Goal: Task Accomplishment & Management: Complete application form

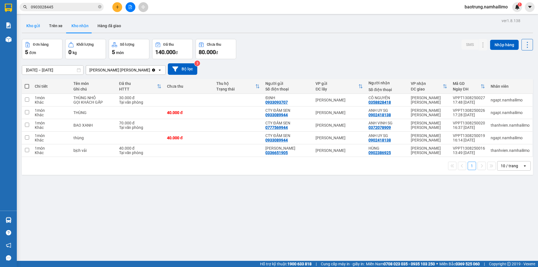
click at [23, 24] on button "Kho gửi" at bounding box center [33, 25] width 23 height 13
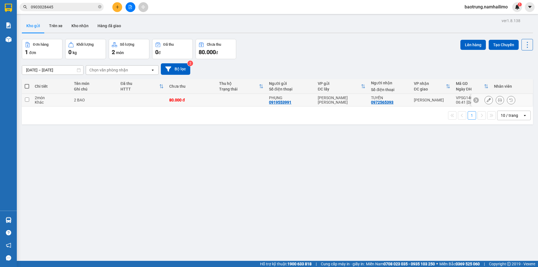
drag, startPoint x: 496, startPoint y: 101, endPoint x: 492, endPoint y: 99, distance: 4.0
click at [496, 100] on button at bounding box center [500, 100] width 8 height 10
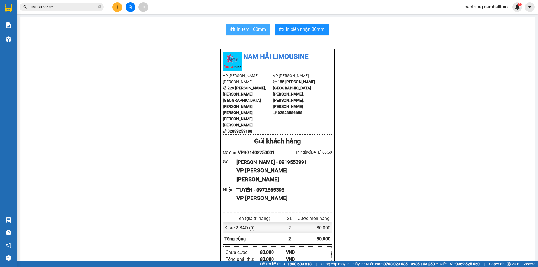
click at [237, 30] on span "In tem 100mm" at bounding box center [251, 29] width 29 height 7
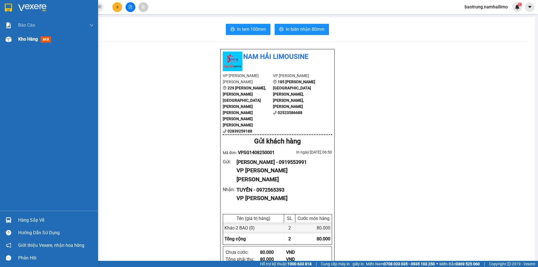
click at [27, 41] on span "Kho hàng" at bounding box center [28, 38] width 20 height 5
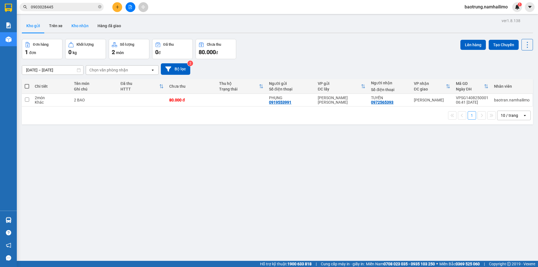
click at [80, 27] on button "Kho nhận" at bounding box center [80, 25] width 26 height 13
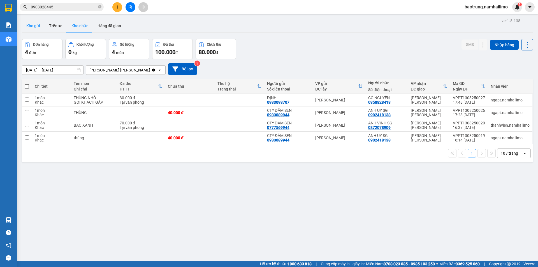
click at [30, 29] on button "Kho gửi" at bounding box center [33, 25] width 23 height 13
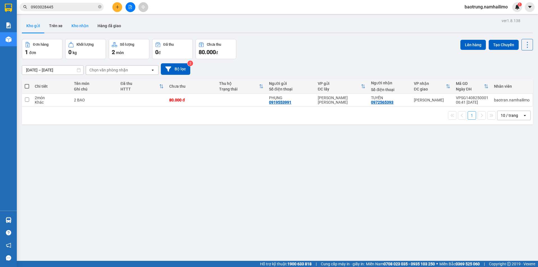
click at [86, 30] on button "Kho nhận" at bounding box center [80, 25] width 26 height 13
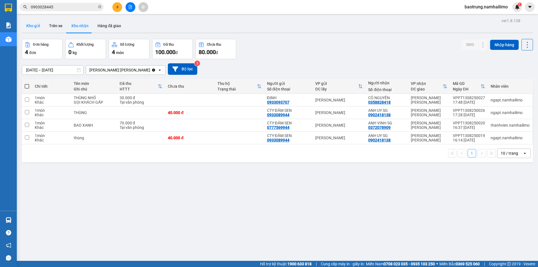
click at [36, 29] on button "Kho gửi" at bounding box center [33, 25] width 23 height 13
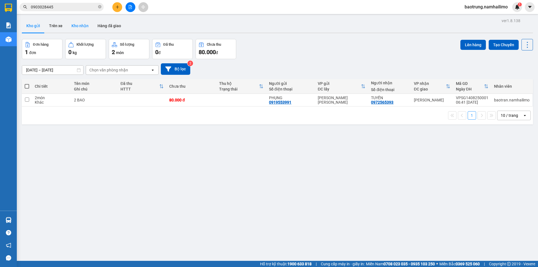
click at [75, 28] on button "Kho nhận" at bounding box center [80, 25] width 26 height 13
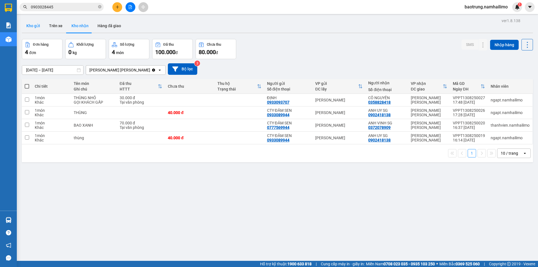
click at [38, 28] on button "Kho gửi" at bounding box center [33, 25] width 23 height 13
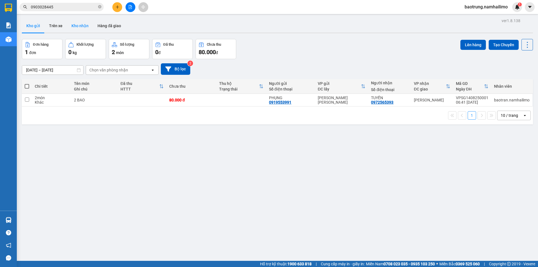
drag, startPoint x: 82, startPoint y: 25, endPoint x: 76, endPoint y: 25, distance: 6.4
click at [81, 25] on button "Kho nhận" at bounding box center [80, 25] width 26 height 13
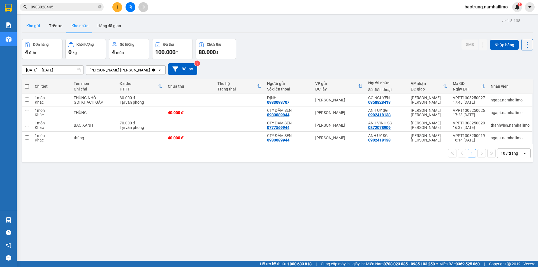
click at [34, 27] on button "Kho gửi" at bounding box center [33, 25] width 23 height 13
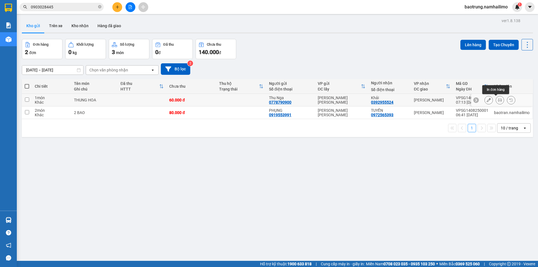
click at [498, 101] on button at bounding box center [500, 100] width 8 height 10
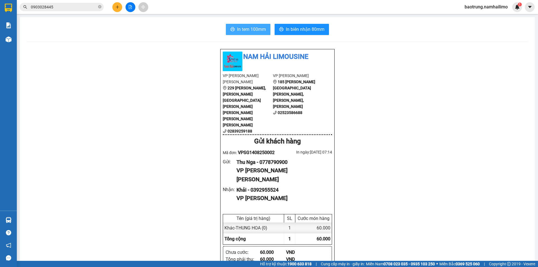
click at [247, 25] on button "In tem 100mm" at bounding box center [248, 29] width 45 height 11
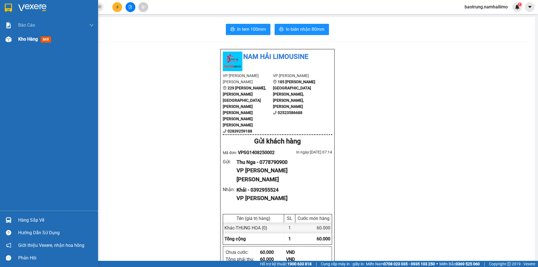
click at [19, 36] on span "Kho hàng" at bounding box center [28, 38] width 20 height 5
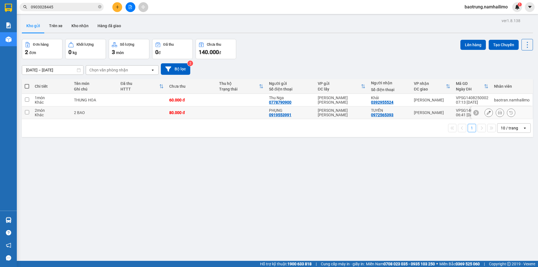
click at [445, 111] on div "VP [PERSON_NAME]" at bounding box center [432, 112] width 36 height 4
checkbox input "true"
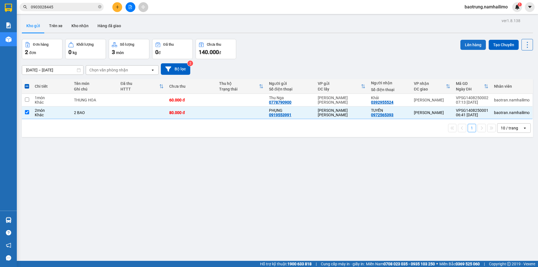
click at [472, 44] on button "Lên hàng" at bounding box center [472, 45] width 25 height 10
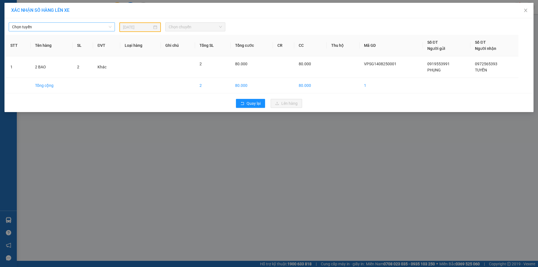
click at [77, 29] on span "Chọn tuyến" at bounding box center [61, 27] width 99 height 8
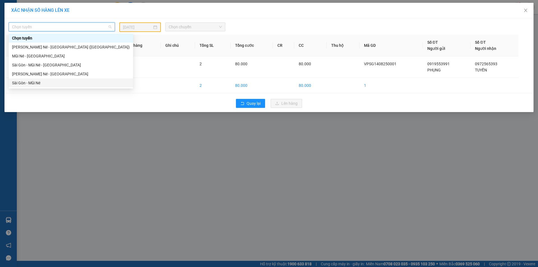
click at [45, 81] on div "Sài Gòn - Mũi Né" at bounding box center [71, 83] width 118 height 6
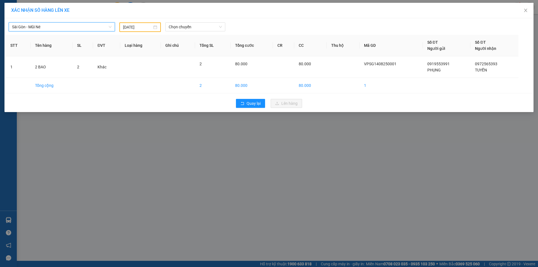
click at [132, 27] on input "13/08/2025" at bounding box center [137, 27] width 29 height 6
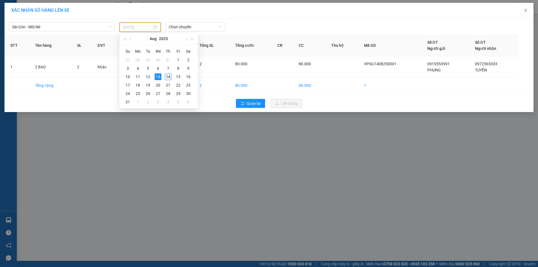
click at [169, 76] on div "14" at bounding box center [168, 76] width 7 height 7
type input "[DATE]"
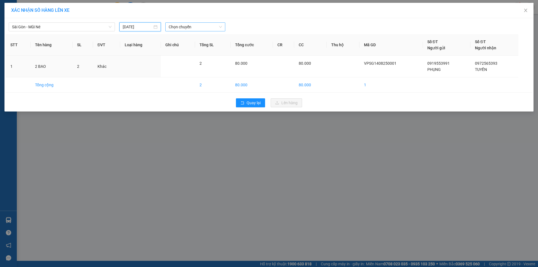
click at [191, 25] on span "Chọn chuyến" at bounding box center [195, 27] width 53 height 8
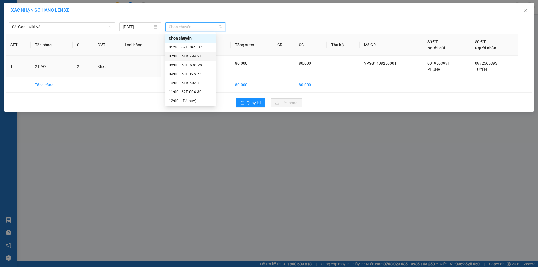
click at [194, 58] on div "07:00 - 51B-299.91" at bounding box center [191, 56] width 44 height 6
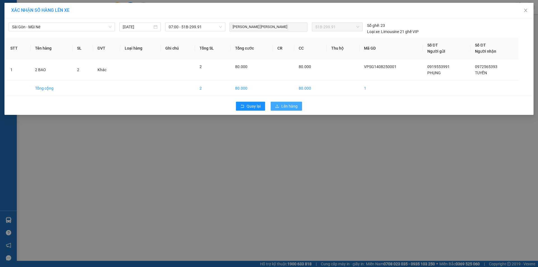
click at [292, 105] on span "Lên hàng" at bounding box center [289, 106] width 16 height 6
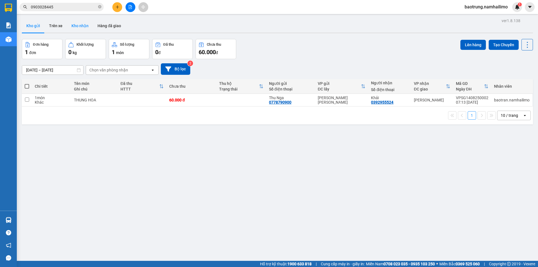
click at [78, 31] on button "Kho nhận" at bounding box center [80, 25] width 26 height 13
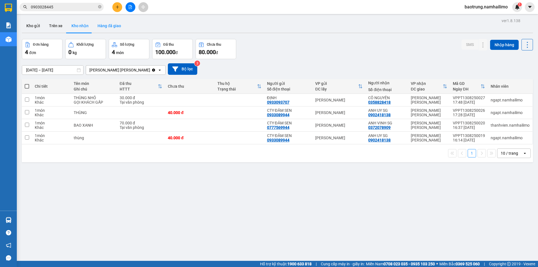
click at [114, 27] on button "Hàng đã giao" at bounding box center [109, 25] width 32 height 13
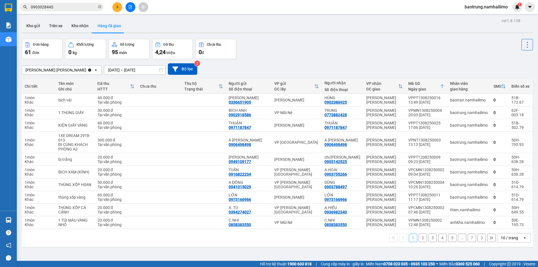
drag, startPoint x: 246, startPoint y: 210, endPoint x: 262, endPoint y: 39, distance: 171.6
click at [262, 39] on div "ver 1.8.138 Kho gửi Trên xe Kho nhận Hàng đã giao Đơn hàng 61 đơn Khối lượng 0 …" at bounding box center [277, 150] width 515 height 267
click at [40, 29] on button "Kho gửi" at bounding box center [33, 25] width 23 height 13
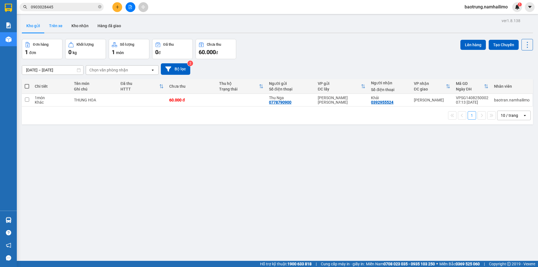
click at [59, 31] on button "Trên xe" at bounding box center [56, 25] width 22 height 13
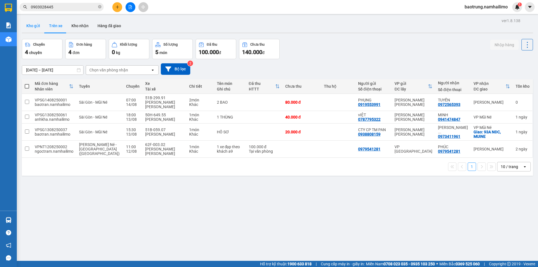
click at [30, 25] on button "Kho gửi" at bounding box center [33, 25] width 23 height 13
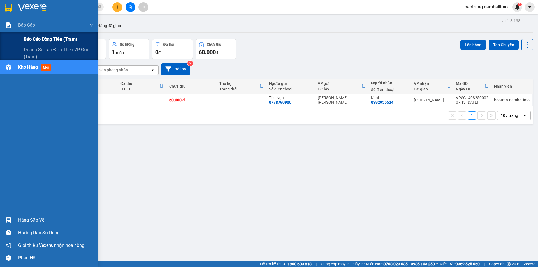
click at [47, 37] on span "Báo cáo dòng tiền (trạm)" at bounding box center [51, 39] width 54 height 7
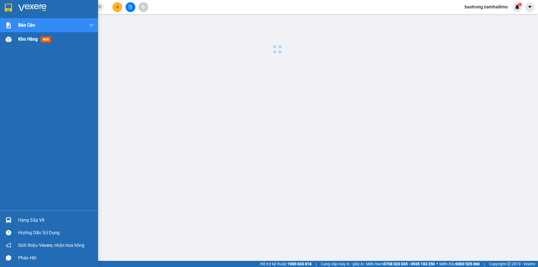
click at [27, 40] on span "Kho hàng" at bounding box center [28, 38] width 20 height 5
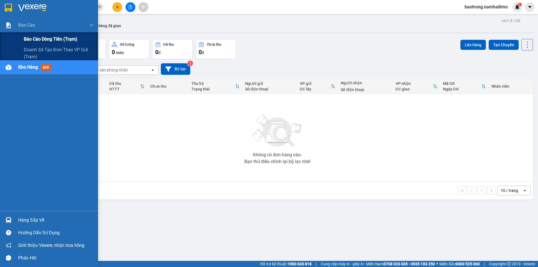
click at [38, 36] on span "Báo cáo dòng tiền (trạm)" at bounding box center [51, 39] width 54 height 7
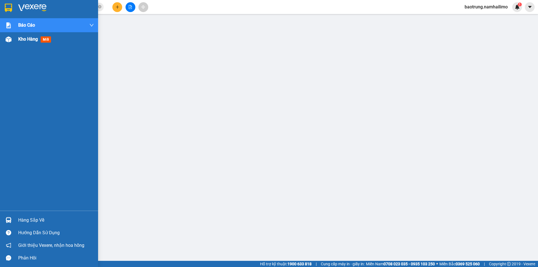
click at [31, 44] on div "Kho hàng mới" at bounding box center [56, 39] width 76 height 14
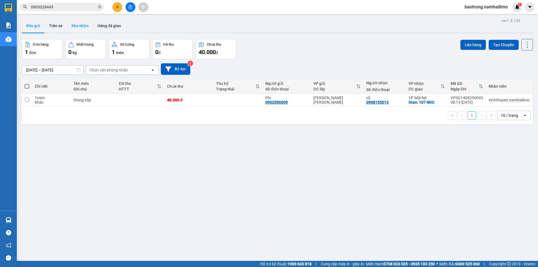
click at [78, 24] on button "Kho nhận" at bounding box center [80, 25] width 26 height 13
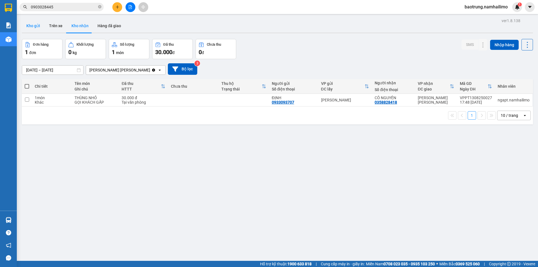
click at [31, 29] on button "Kho gửi" at bounding box center [33, 25] width 23 height 13
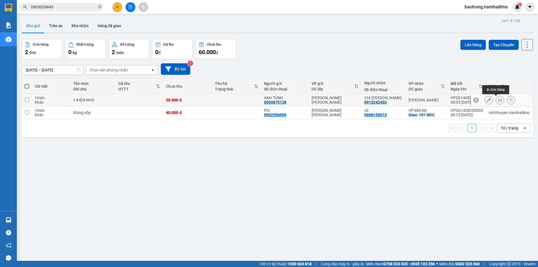
click at [498, 99] on icon at bounding box center [500, 100] width 4 height 4
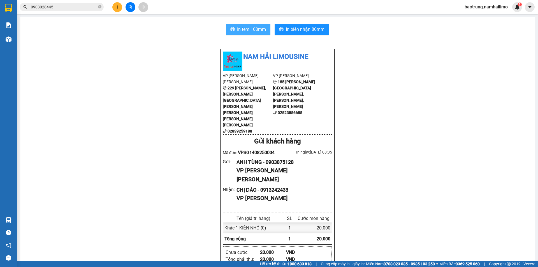
drag, startPoint x: 260, startPoint y: 29, endPoint x: 273, endPoint y: 37, distance: 15.1
click at [266, 30] on button "In tem 100mm" at bounding box center [248, 29] width 45 height 11
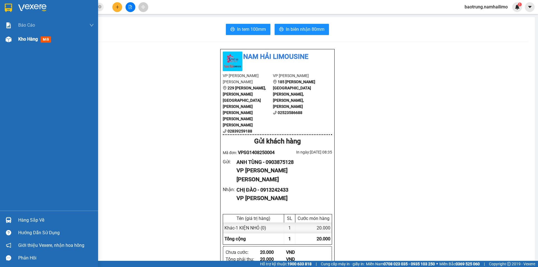
click at [29, 36] on div "Kho hàng mới" at bounding box center [35, 39] width 35 height 7
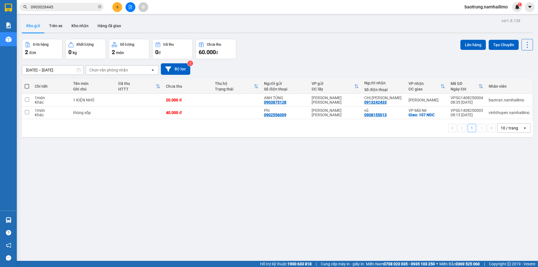
click at [495, 9] on span "baotrung.namhailimo" at bounding box center [486, 6] width 52 height 7
click at [476, 17] on span "Đăng xuất" at bounding box center [488, 17] width 41 height 6
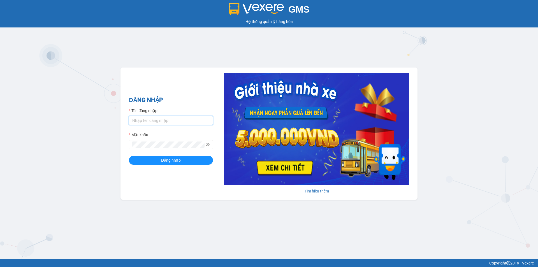
click at [176, 116] on input "Tên đăng nhập" at bounding box center [171, 120] width 84 height 9
click at [181, 117] on input "Tên đăng nhập" at bounding box center [171, 120] width 84 height 9
type input "baotran.namhailimo"
click at [173, 158] on span "Đăng nhập" at bounding box center [171, 160] width 20 height 6
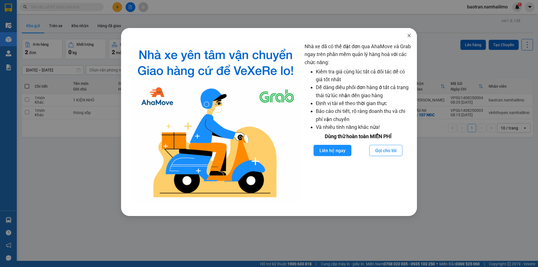
click at [408, 33] on span "Close" at bounding box center [409, 36] width 16 height 16
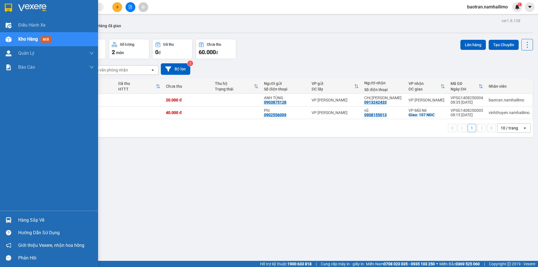
click at [29, 218] on div "Hàng sắp về" at bounding box center [56, 220] width 76 height 8
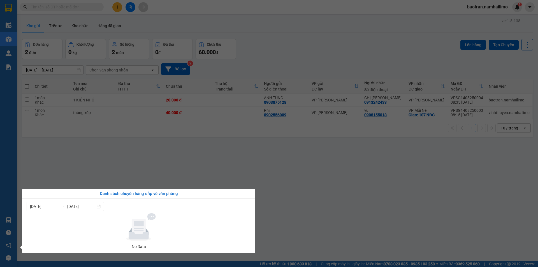
click at [170, 162] on section "Kết quả tìm kiếm ( 0 ) Bộ lọc No Data baotran.namhailimo 1 Điều hành xe Kho hàn…" at bounding box center [269, 133] width 538 height 267
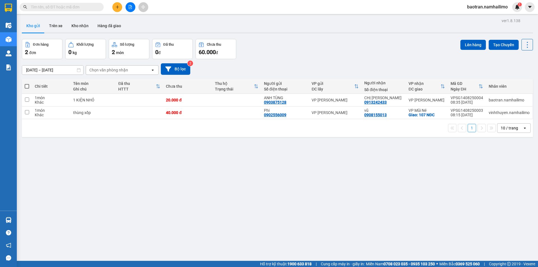
click at [35, 27] on button "Kho gửi" at bounding box center [33, 25] width 23 height 13
click at [193, 183] on div "ver 1.8.138 Kho gửi Trên xe Kho nhận Hàng đã giao Đơn hàng 2 đơn Khối lượng 0 k…" at bounding box center [277, 150] width 515 height 267
click at [65, 171] on div "ver 1.8.138 Kho gửi Trên xe Kho nhận Hàng đã giao Đơn hàng 2 đơn Khối lượng 0 k…" at bounding box center [277, 150] width 515 height 267
click at [257, 171] on div "ver 1.8.138 Kho gửi Trên xe Kho nhận Hàng đã giao Đơn hàng 2 đơn Khối lượng 0 k…" at bounding box center [277, 150] width 515 height 267
drag, startPoint x: 61, startPoint y: 25, endPoint x: 42, endPoint y: 26, distance: 18.8
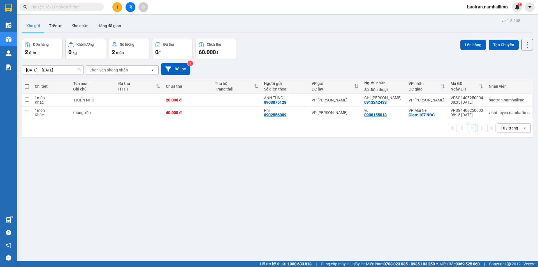
click at [59, 25] on button "Trên xe" at bounding box center [56, 25] width 22 height 13
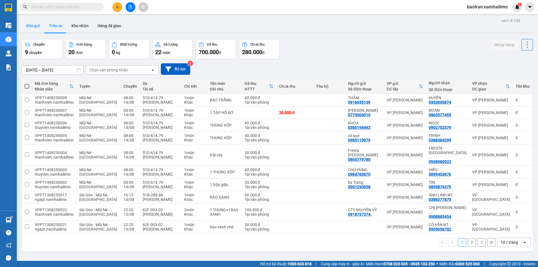
click at [36, 29] on button "Kho gửi" at bounding box center [33, 25] width 23 height 13
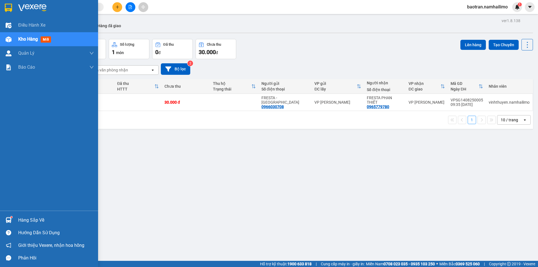
click at [33, 218] on div "Hàng sắp về" at bounding box center [56, 220] width 76 height 8
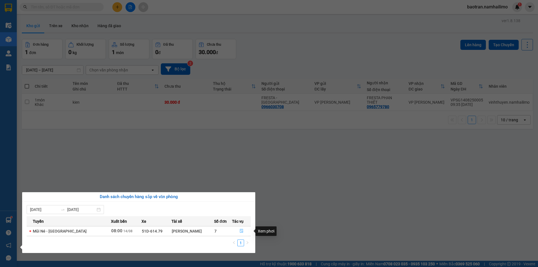
click at [241, 229] on icon "file-done" at bounding box center [241, 231] width 3 height 4
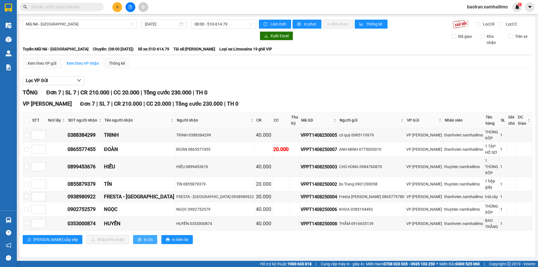
click at [133, 235] on button "In DS" at bounding box center [145, 239] width 24 height 9
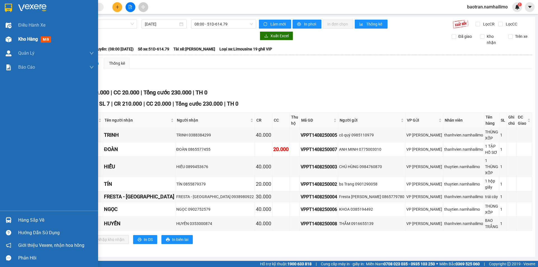
click at [30, 39] on span "Kho hàng" at bounding box center [28, 38] width 20 height 5
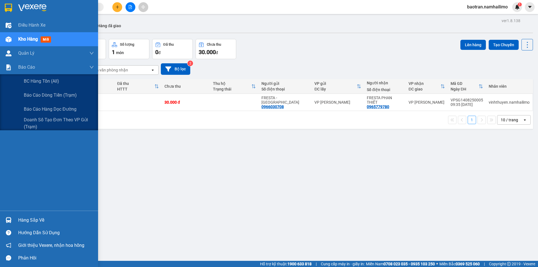
drag, startPoint x: 3, startPoint y: 155, endPoint x: 13, endPoint y: 155, distance: 10.9
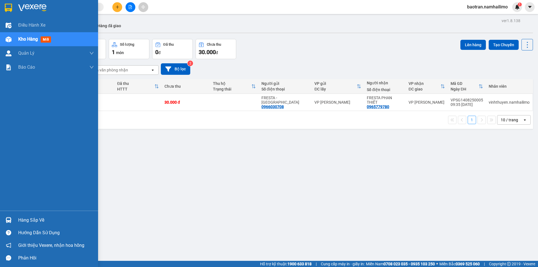
drag, startPoint x: 13, startPoint y: 155, endPoint x: 198, endPoint y: 203, distance: 190.6
click at [198, 203] on div "ver 1.8.138 Kho gửi Trên xe Kho nhận Hàng đã giao Đơn hàng 1 đơn Khối lượng 0 k…" at bounding box center [277, 150] width 515 height 267
click at [27, 219] on div "Hàng sắp về" at bounding box center [56, 220] width 76 height 8
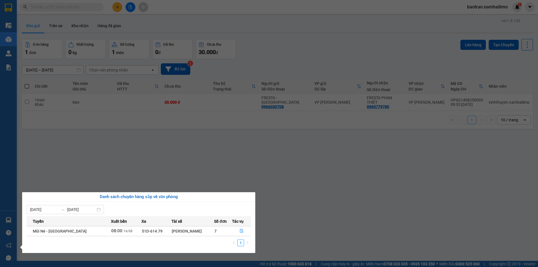
click at [114, 12] on section "Kết quả tìm kiếm ( 0 ) Bộ lọc No Data baotran.namhailimo 1 Điều hành xe Kho hàn…" at bounding box center [269, 133] width 538 height 267
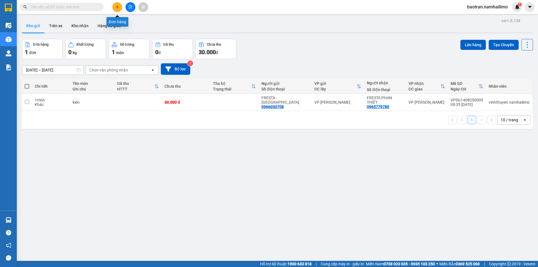
click at [120, 8] on button at bounding box center [117, 7] width 10 height 10
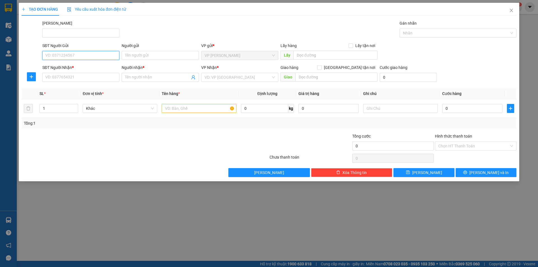
click at [79, 57] on input "SĐT Người Gửi" at bounding box center [80, 55] width 77 height 9
type input "0933671239"
click at [96, 67] on div "0933671239 - QUANG" at bounding box center [81, 67] width 70 height 6
type input "QUANG"
type input "0915515929"
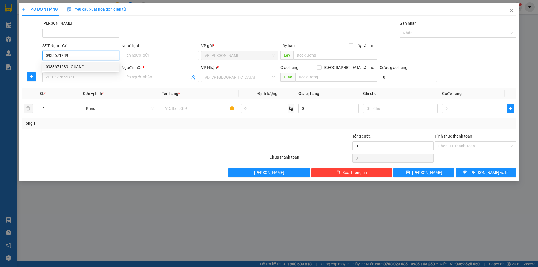
type input "ANH CÔNG PT"
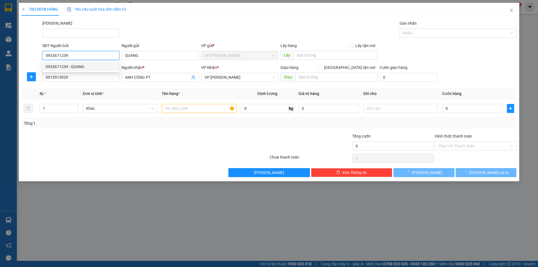
type input "70.000"
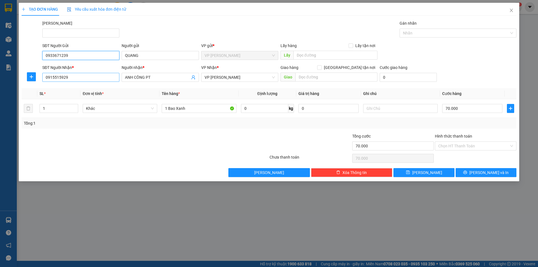
type input "0933671239"
click at [88, 78] on input "0915515929" at bounding box center [80, 77] width 77 height 9
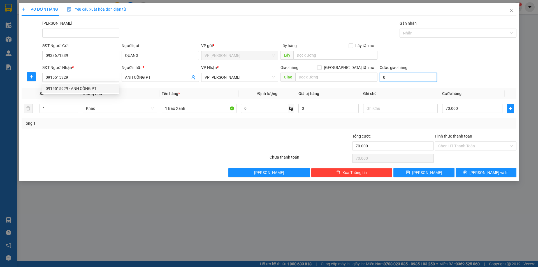
click at [398, 78] on input "0" at bounding box center [408, 77] width 57 height 9
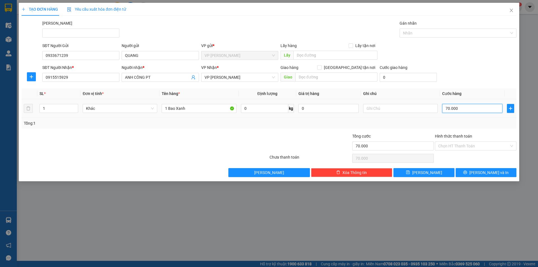
click at [470, 108] on input "70.000" at bounding box center [472, 108] width 60 height 9
type input "5"
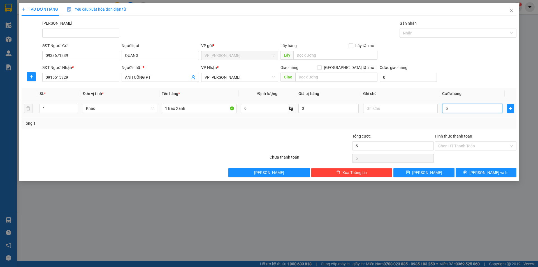
type input "50"
type input "500"
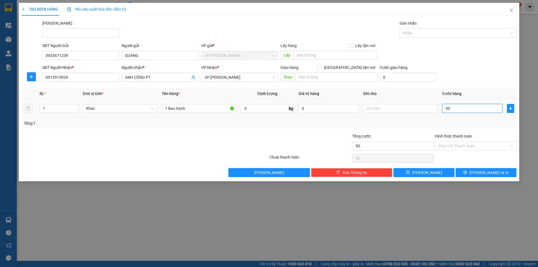
type input "500"
type input "5.000"
type input "50.000"
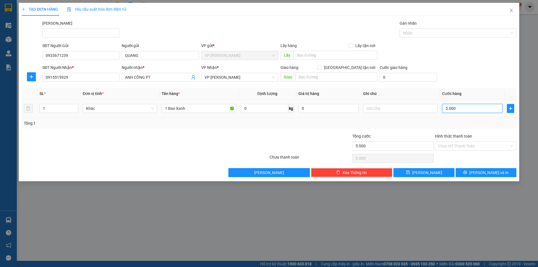
type input "50.000"
click at [189, 110] on input "1 Bao Xanh" at bounding box center [199, 108] width 75 height 9
click at [189, 109] on input "1 Bao Xanh" at bounding box center [199, 108] width 75 height 9
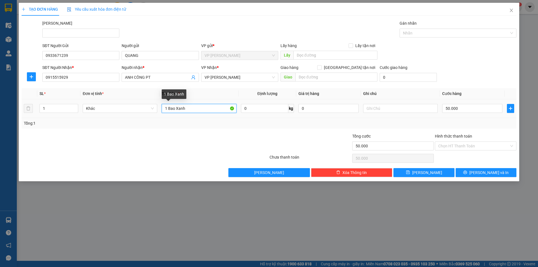
click at [189, 109] on input "1 Bao Xanh" at bounding box center [199, 108] width 75 height 9
type input "Bị đen"
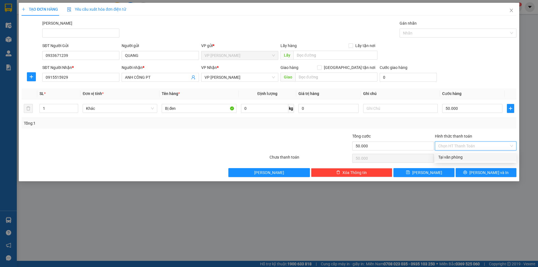
click at [452, 147] on input "Hình thức thanh toán" at bounding box center [473, 146] width 71 height 8
click at [453, 147] on input "Hình thức thanh toán" at bounding box center [473, 146] width 71 height 8
click at [386, 137] on div "Tổng cước" at bounding box center [393, 137] width 82 height 8
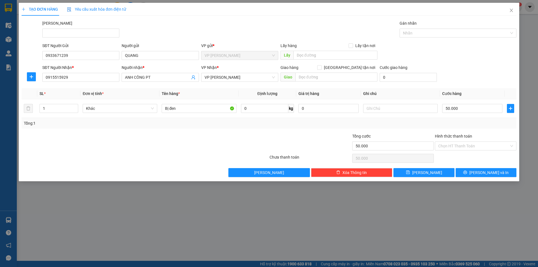
click at [441, 119] on div "Tổng: 1" at bounding box center [269, 123] width 495 height 11
click at [487, 172] on span "[PERSON_NAME] và In" at bounding box center [488, 172] width 39 height 6
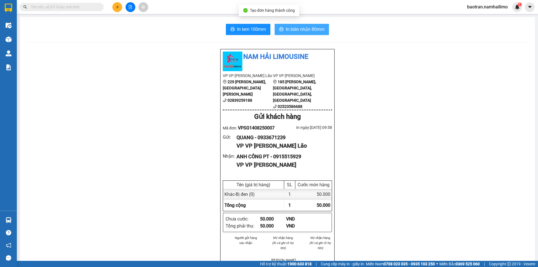
click at [296, 32] on span "In biên nhận 80mm" at bounding box center [305, 29] width 39 height 7
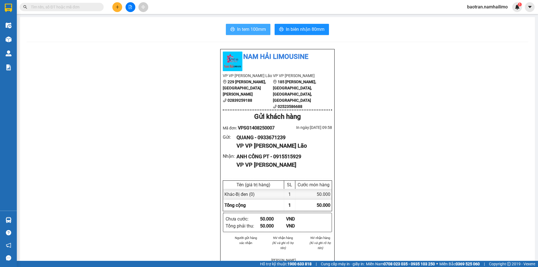
click at [247, 29] on span "In tem 100mm" at bounding box center [251, 29] width 29 height 7
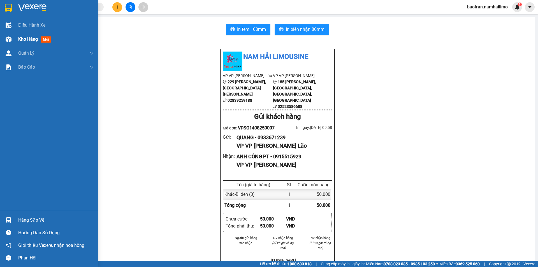
click at [28, 38] on span "Kho hàng" at bounding box center [28, 38] width 20 height 5
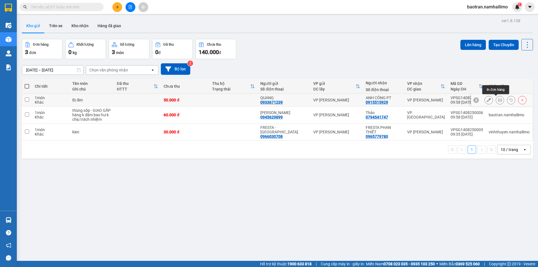
click at [498, 101] on icon at bounding box center [500, 100] width 4 height 4
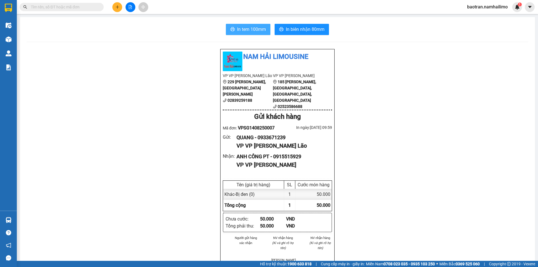
click at [256, 31] on span "In tem 100mm" at bounding box center [251, 29] width 29 height 7
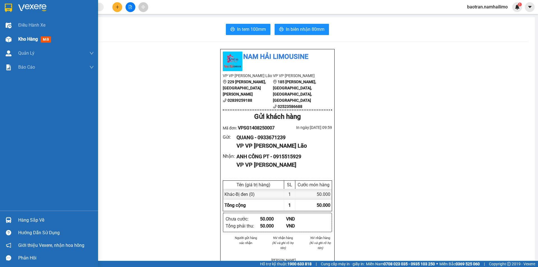
click at [25, 34] on div "Kho hàng mới" at bounding box center [56, 39] width 76 height 14
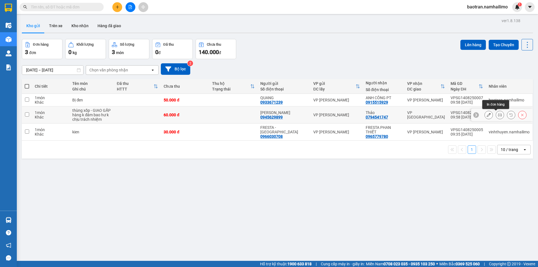
click at [498, 115] on icon at bounding box center [500, 115] width 4 height 4
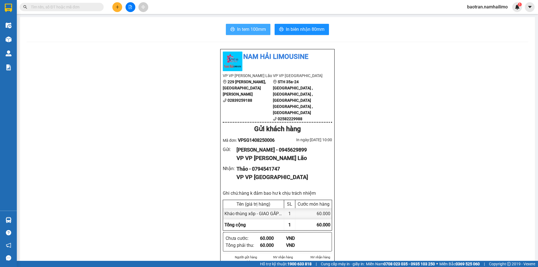
click at [237, 31] on span "In tem 100mm" at bounding box center [251, 29] width 29 height 7
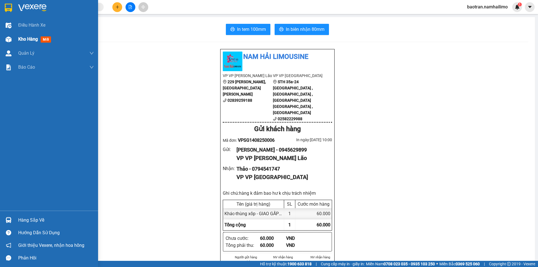
click at [31, 37] on span "Kho hàng" at bounding box center [28, 38] width 20 height 5
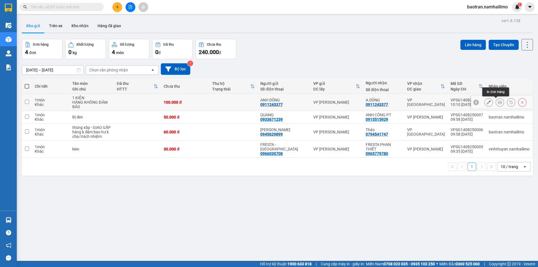
click at [498, 103] on icon at bounding box center [500, 102] width 4 height 4
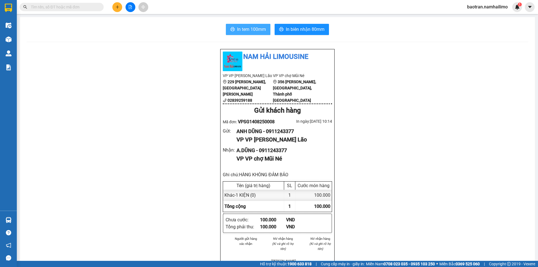
click at [256, 25] on button "In tem 100mm" at bounding box center [248, 29] width 45 height 11
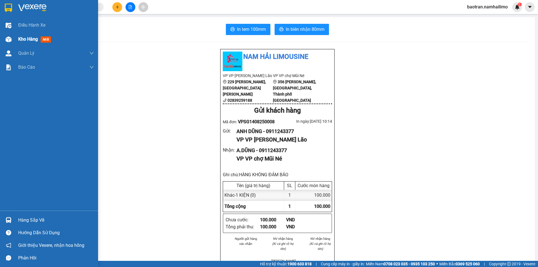
click at [21, 41] on span "Kho hàng" at bounding box center [28, 38] width 20 height 5
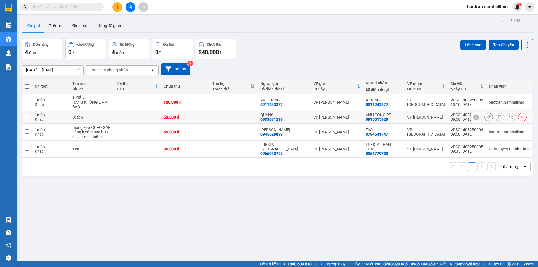
click at [144, 116] on td at bounding box center [137, 117] width 47 height 13
checkbox input "true"
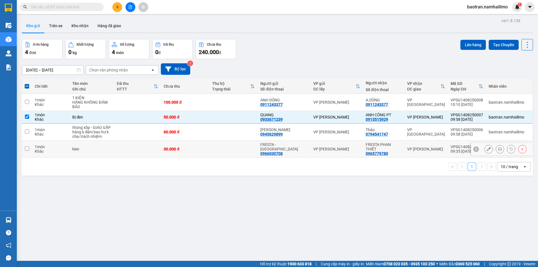
click at [114, 147] on td "kien" at bounding box center [91, 149] width 44 height 17
checkbox input "true"
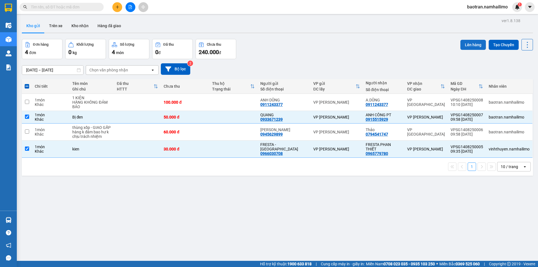
click at [462, 45] on button "Lên hàng" at bounding box center [472, 45] width 25 height 10
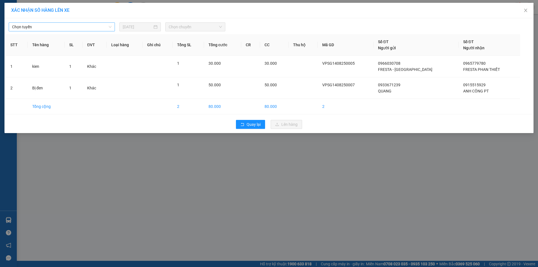
click at [94, 25] on span "Chọn tuyến" at bounding box center [61, 27] width 99 height 8
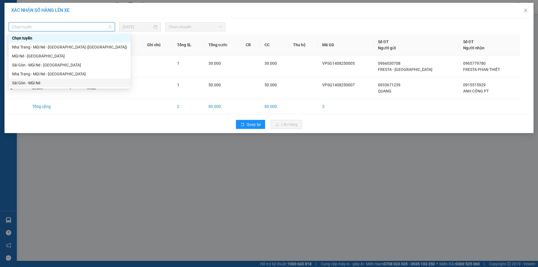
click at [62, 83] on div "Sài Gòn - Mũi Né" at bounding box center [69, 83] width 115 height 6
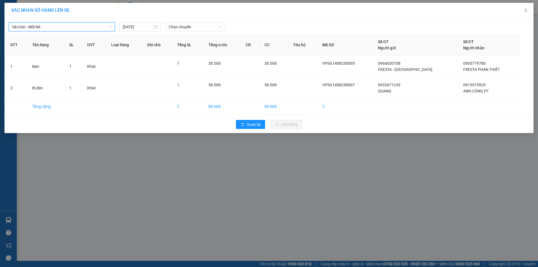
click at [177, 33] on div "Sài Gòn - Mũi Né Sài Gòn - Mũi Né 14/08/2025 Chọn chuyến STT Tên hàng SL ĐVT Lo…" at bounding box center [268, 75] width 529 height 115
click at [176, 27] on span "Chọn chuyến" at bounding box center [195, 27] width 53 height 8
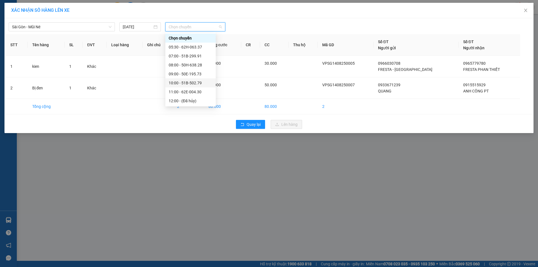
click at [194, 80] on div "10:00 - 51B-502.79" at bounding box center [190, 82] width 50 height 9
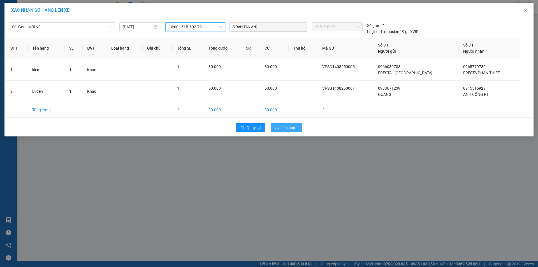
click at [281, 128] on button "Lên hàng" at bounding box center [286, 127] width 31 height 9
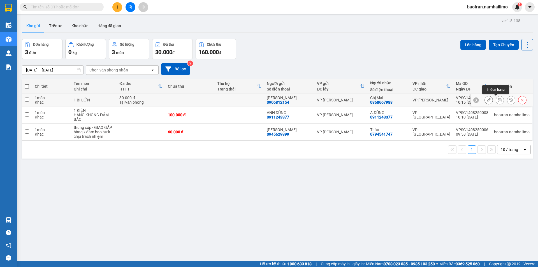
click at [498, 100] on icon at bounding box center [500, 100] width 4 height 4
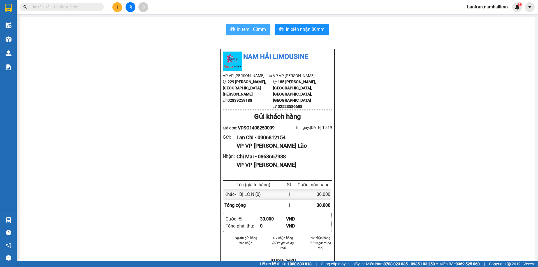
click at [238, 33] on button "In tem 100mm" at bounding box center [248, 29] width 45 height 11
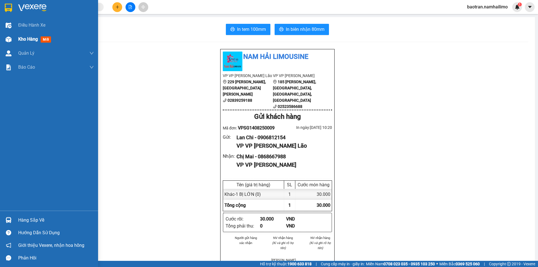
click at [42, 39] on span "mới" at bounding box center [46, 39] width 10 height 6
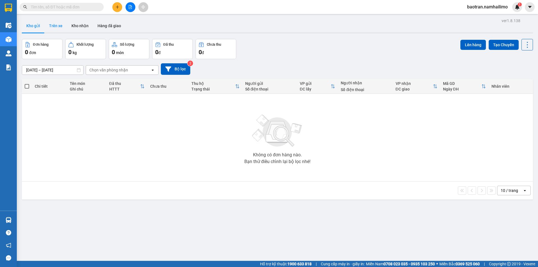
click at [61, 26] on button "Trên xe" at bounding box center [56, 25] width 22 height 13
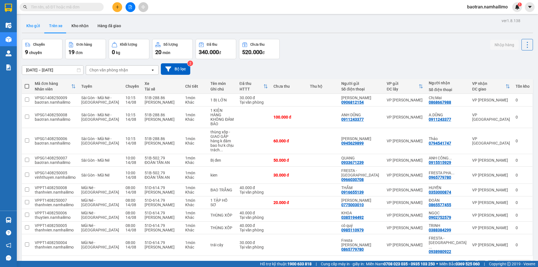
click at [36, 27] on button "Kho gửi" at bounding box center [33, 25] width 23 height 13
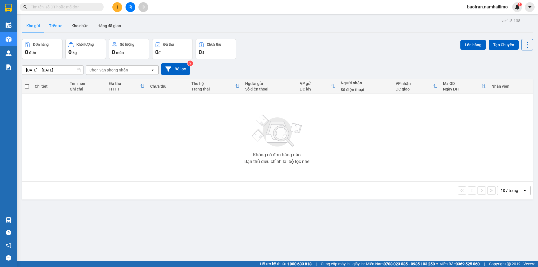
click at [66, 29] on button "Trên xe" at bounding box center [56, 25] width 22 height 13
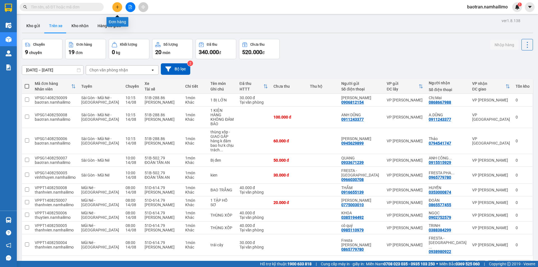
click at [118, 11] on button at bounding box center [117, 7] width 10 height 10
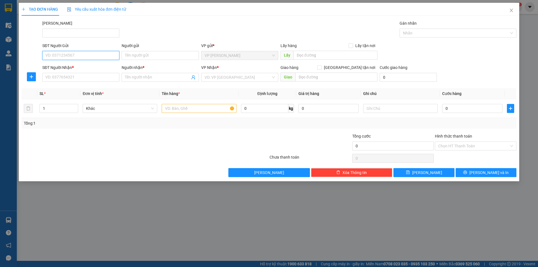
click at [80, 54] on input "SĐT Người Gửi" at bounding box center [80, 55] width 77 height 9
type input "0916888038"
click at [99, 68] on div "0916888038 - BẰNG" at bounding box center [81, 67] width 70 height 6
type input "BẰNG"
type input "0984300612"
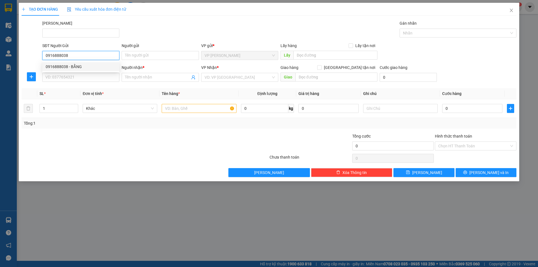
type input "THE CLIFF RESORT"
checkbox input "true"
type input "THE CLIFF RESORT"
type input "10.000"
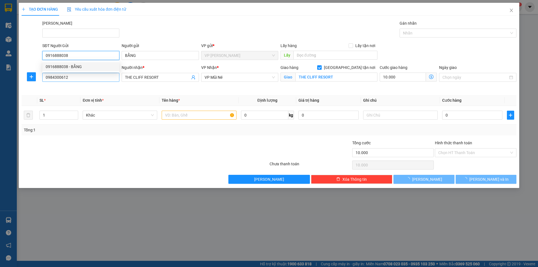
type input "50.000"
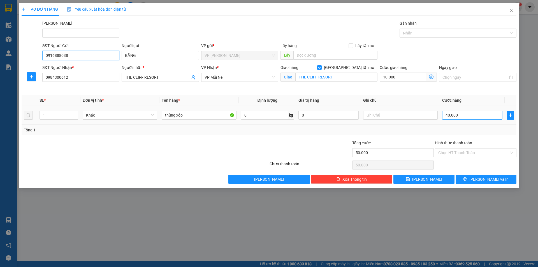
type input "0916888038"
type input "10.005"
type input "5"
type input "10.050"
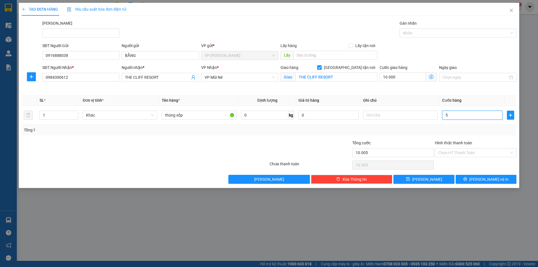
type input "10.050"
type input "50"
type input "10.500"
type input "500"
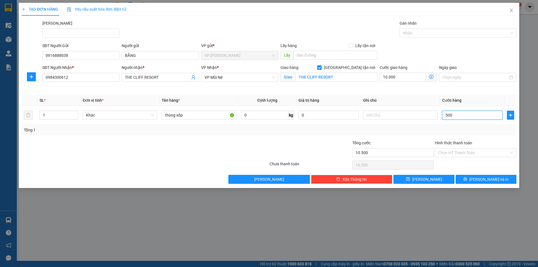
type input "15.000"
type input "5.000"
type input "60.000"
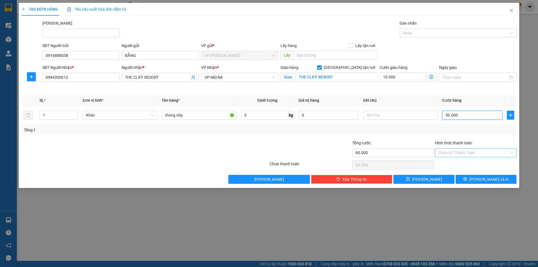
type input "50.000"
click at [468, 155] on input "Hình thức thanh toán" at bounding box center [473, 152] width 71 height 8
click at [468, 164] on div "Tại văn phòng" at bounding box center [475, 164] width 75 height 6
type input "0"
click at [407, 78] on input "10.000" at bounding box center [403, 77] width 46 height 9
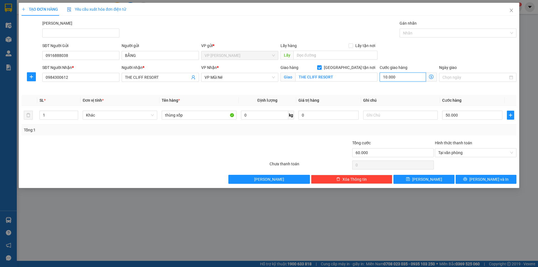
click at [406, 78] on input "10.000" at bounding box center [403, 77] width 46 height 9
click at [385, 89] on div "Cước giao hàng 10.000" at bounding box center [407, 77] width 59 height 26
click at [493, 176] on span "[PERSON_NAME] và In" at bounding box center [488, 179] width 39 height 6
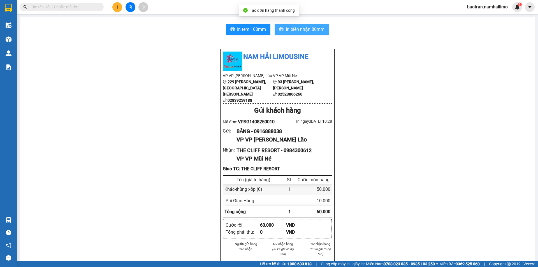
click at [324, 28] on button "In biên nhận 80mm" at bounding box center [302, 29] width 54 height 11
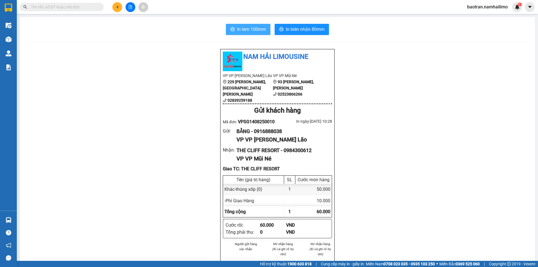
click at [247, 24] on button "In tem 100mm" at bounding box center [248, 29] width 45 height 11
click at [261, 32] on span "In tem 100mm" at bounding box center [251, 29] width 29 height 7
click at [118, 8] on icon "plus" at bounding box center [117, 7] width 4 height 4
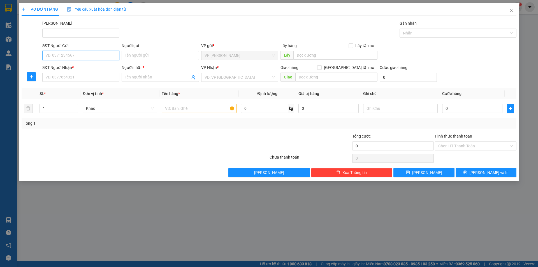
click at [84, 56] on input "SĐT Người Gửi" at bounding box center [80, 55] width 77 height 9
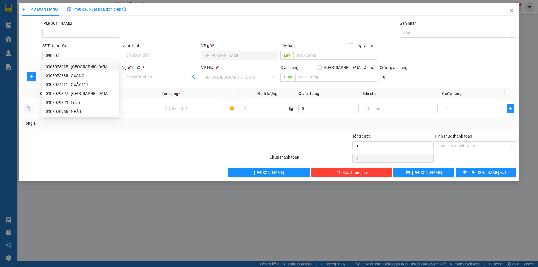
click at [85, 62] on div "0908073625 0908072838 0908073625 - [GEOGRAPHIC_DATA] 0908072838 - QUANG 0908074…" at bounding box center [80, 89] width 77 height 56
click at [88, 68] on div "SĐT Người Nhận *" at bounding box center [80, 67] width 77 height 6
click at [88, 73] on input "SĐT Người Nhận *" at bounding box center [80, 77] width 77 height 9
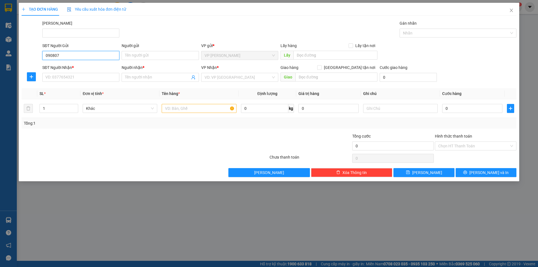
click at [73, 59] on input "090807" at bounding box center [80, 55] width 77 height 9
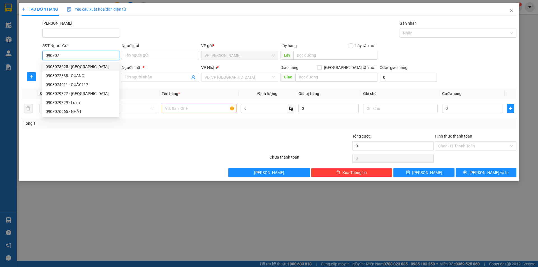
click at [75, 59] on input "090807" at bounding box center [80, 55] width 77 height 9
click at [82, 67] on div "0908073625 - [GEOGRAPHIC_DATA]" at bounding box center [81, 67] width 70 height 6
type input "0908073625"
type input "[PERSON_NAME]"
type input "0857807780"
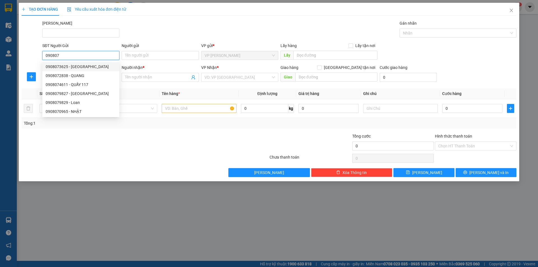
type input "HỒNG PT"
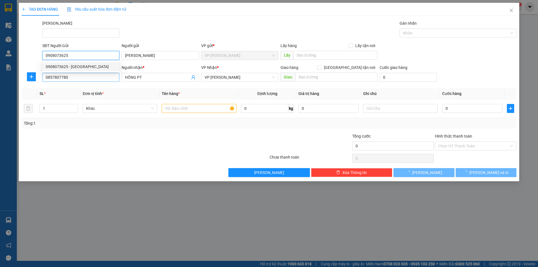
type input "80.000"
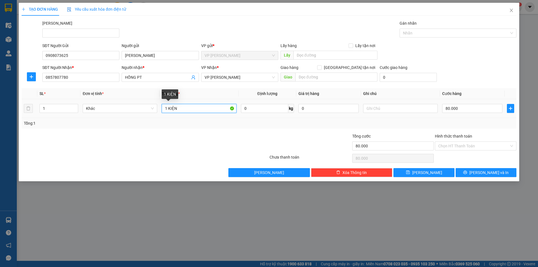
click at [185, 108] on input "1 KIỆN" at bounding box center [199, 108] width 75 height 9
type input "1 BAO"
click at [447, 108] on input "80.000" at bounding box center [472, 108] width 60 height 9
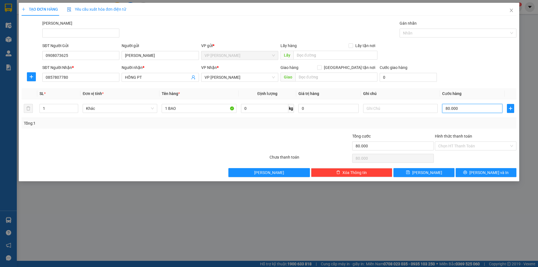
type input "5"
type input "50"
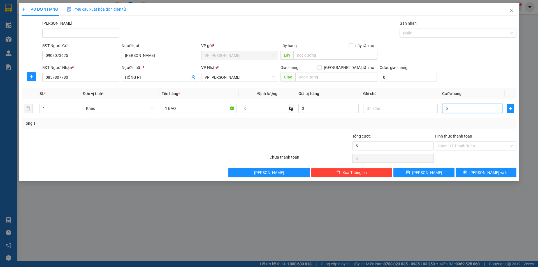
type input "50"
type input "500"
type input "5.000"
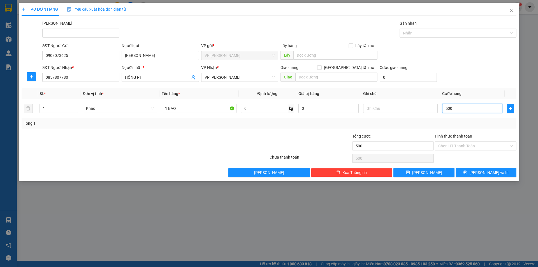
type input "5.000"
type input "50.000"
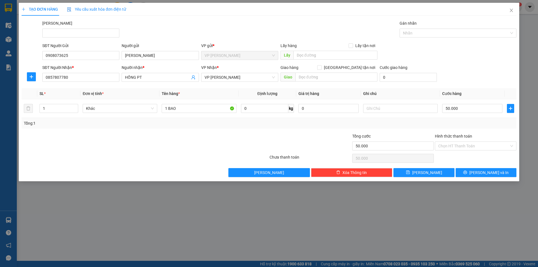
drag, startPoint x: 454, startPoint y: 73, endPoint x: 469, endPoint y: 83, distance: 17.4
click at [454, 73] on div "SĐT Người Nhận * 0857807780 Người nhận * HỒNG PT VP Nhận * VP [PERSON_NAME] Gia…" at bounding box center [279, 74] width 476 height 20
click at [468, 171] on button "[PERSON_NAME] và In" at bounding box center [485, 172] width 61 height 9
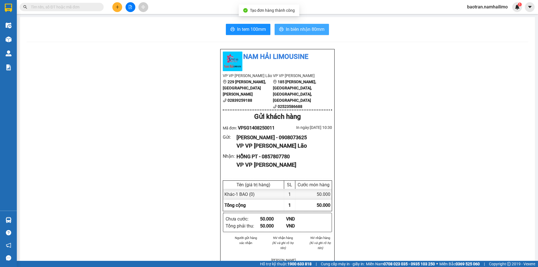
click at [287, 34] on button "In biên nhận 80mm" at bounding box center [302, 29] width 54 height 11
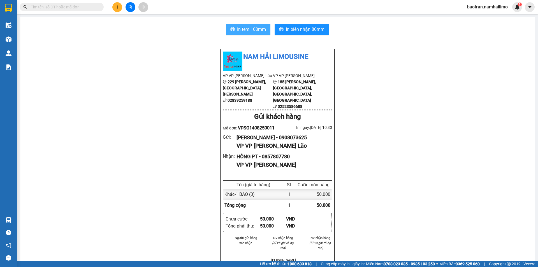
click at [257, 32] on span "In tem 100mm" at bounding box center [251, 29] width 29 height 7
click at [250, 31] on span "In tem 100mm" at bounding box center [251, 29] width 29 height 7
click at [120, 8] on button at bounding box center [117, 7] width 10 height 10
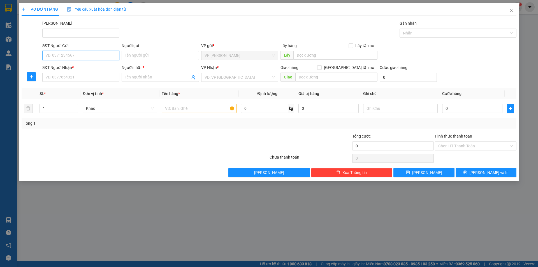
click at [63, 53] on input "SĐT Người Gửi" at bounding box center [80, 55] width 77 height 9
type input "0703831183"
click at [80, 64] on div "0703831183 - LONG" at bounding box center [81, 67] width 70 height 6
type input "LONG"
type input "0993865566"
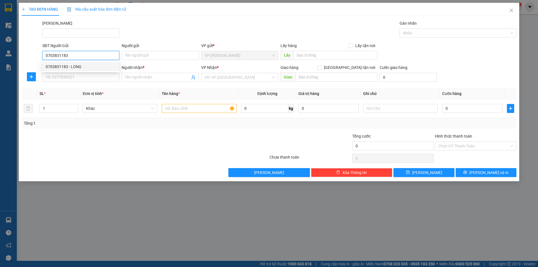
type input "hòng trà đồng khơi"
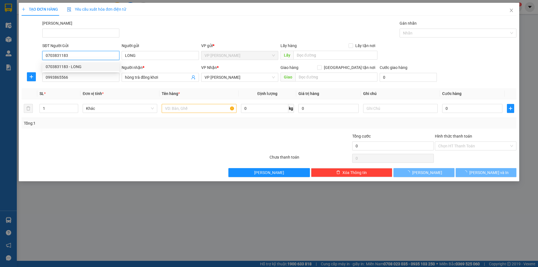
type input "40.000"
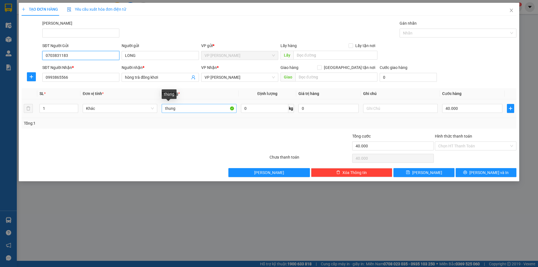
type input "0703831183"
click at [190, 111] on input "thung" at bounding box center [199, 108] width 75 height 9
type input "t"
type input "thùng xốp"
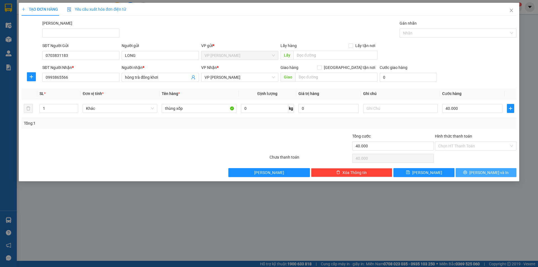
click at [474, 173] on button "[PERSON_NAME] và In" at bounding box center [485, 172] width 61 height 9
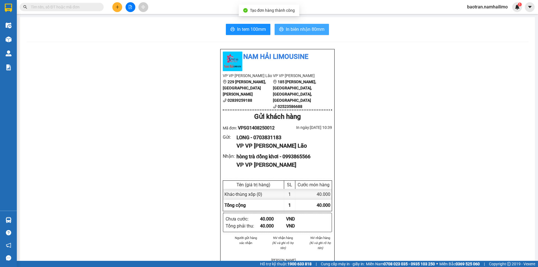
click at [287, 29] on span "In biên nhận 80mm" at bounding box center [305, 29] width 39 height 7
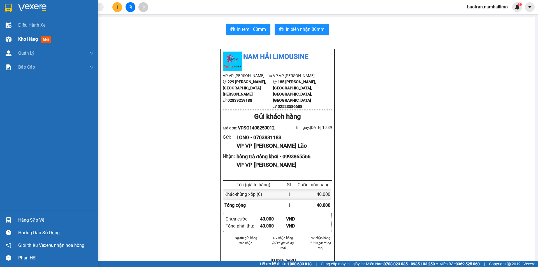
click at [23, 40] on span "Kho hàng" at bounding box center [28, 38] width 20 height 5
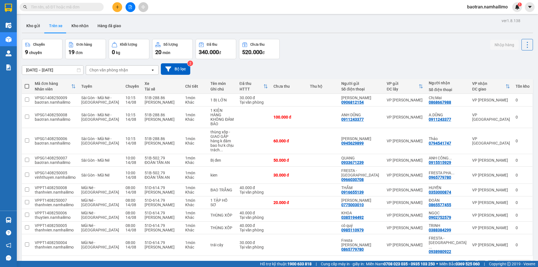
click at [29, 16] on main "ver 1.8.138 Kho gửi Trên xe Kho nhận Hàng đã giao Chuyến 9 chuyến Đơn hàng 19 đ…" at bounding box center [269, 130] width 538 height 261
click at [33, 31] on button "Kho gửi" at bounding box center [33, 25] width 23 height 13
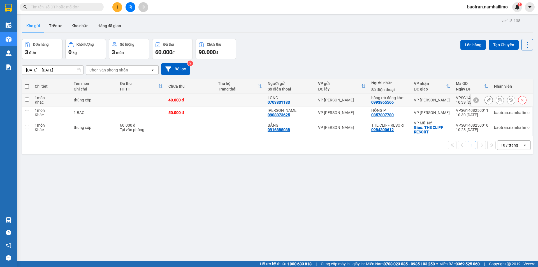
click at [486, 99] on button at bounding box center [489, 100] width 8 height 10
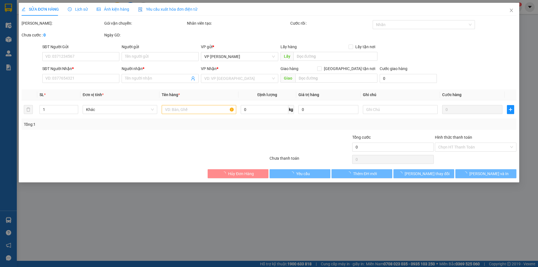
type input "0703831183"
type input "LONG"
type input "0993865566"
type input "hòng trà đồng khơi"
type input "40.000"
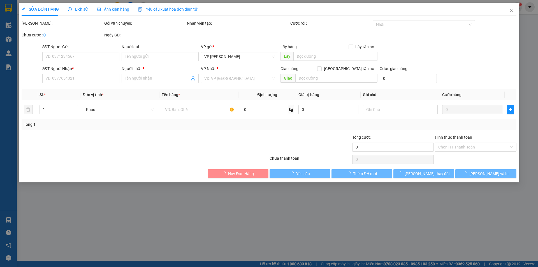
type input "40.000"
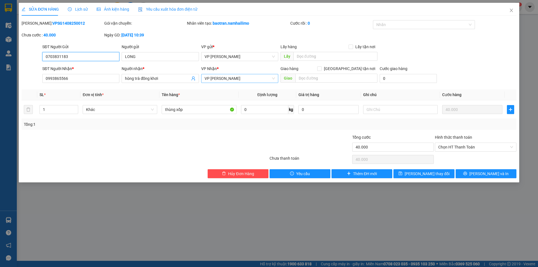
click at [251, 79] on span "VP [PERSON_NAME]" at bounding box center [239, 78] width 70 height 8
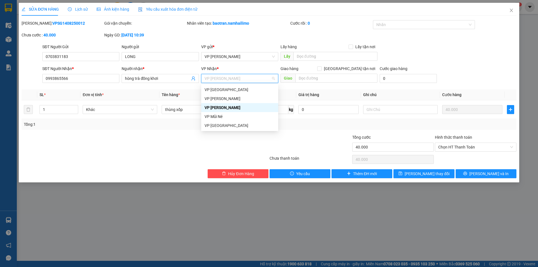
click at [240, 107] on div "VP [PERSON_NAME]" at bounding box center [239, 107] width 70 height 6
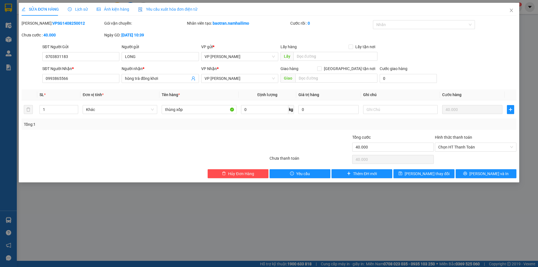
click at [239, 229] on div "SỬA ĐƠN HÀNG Lịch sử Ảnh kiện hàng Yêu cầu xuất hóa đơn điện tử Total Paid Fee …" at bounding box center [269, 133] width 538 height 267
click at [479, 237] on div "SỬA ĐƠN HÀNG Lịch sử Ảnh kiện hàng Yêu cầu xuất hóa đơn điện tử Total Paid Fee …" at bounding box center [269, 133] width 538 height 267
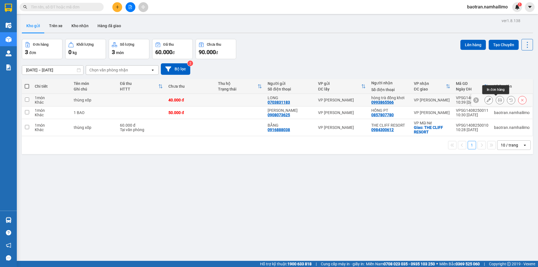
click at [498, 99] on icon at bounding box center [500, 100] width 4 height 4
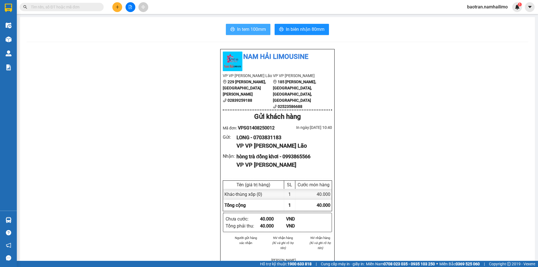
click at [248, 26] on span "In tem 100mm" at bounding box center [251, 29] width 29 height 7
click at [115, 4] on button at bounding box center [117, 7] width 10 height 10
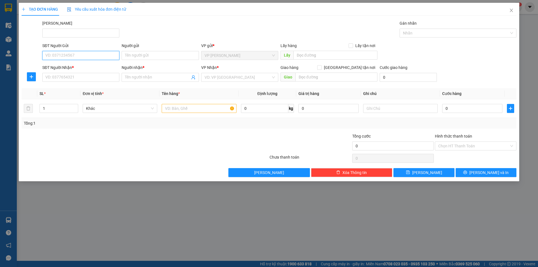
click at [91, 57] on input "SĐT Người Gửi" at bounding box center [80, 55] width 77 height 9
click at [96, 68] on div "0376612400 - ANH LỘC" at bounding box center [81, 67] width 70 height 6
type input "0376612400"
type input "ANH LỘC"
type input "0846866200"
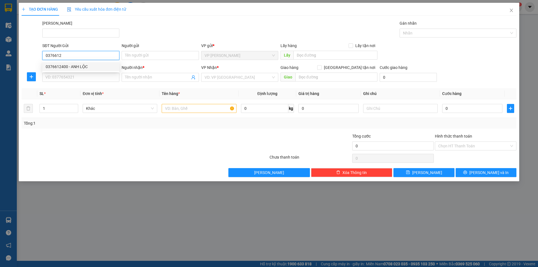
type input "[PERSON_NAME]"
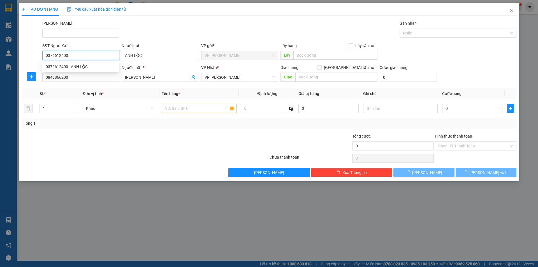
type input "30.000"
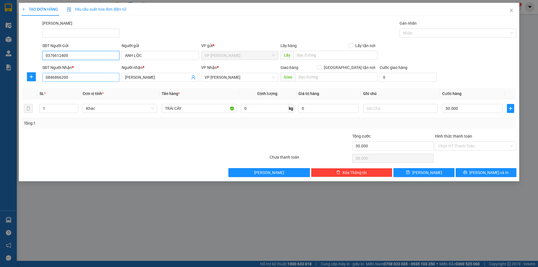
type input "0376612400"
click at [94, 75] on input "0846866200" at bounding box center [80, 77] width 77 height 9
type input "0"
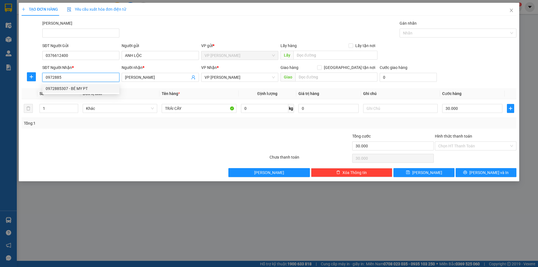
click at [99, 87] on div "0972885307 - BÉ MY PT" at bounding box center [81, 88] width 70 height 6
type input "0972885307"
type input "BÉ MY PT"
type input "40.000"
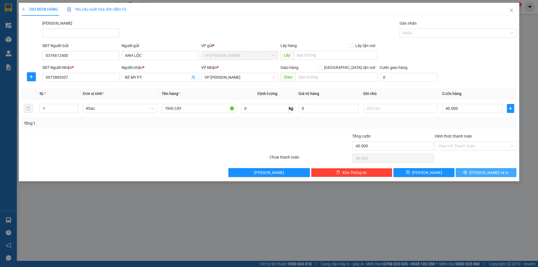
click at [480, 174] on button "[PERSON_NAME] và In" at bounding box center [485, 172] width 61 height 9
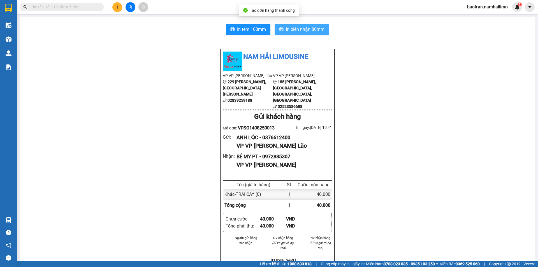
click at [286, 30] on span "In biên nhận 80mm" at bounding box center [305, 29] width 39 height 7
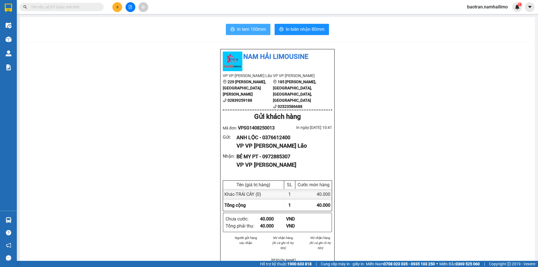
click at [252, 32] on span "In tem 100mm" at bounding box center [251, 29] width 29 height 7
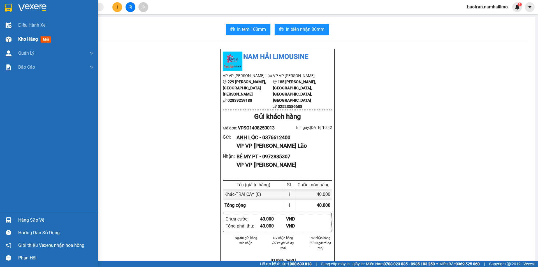
click at [22, 36] on span "Kho hàng" at bounding box center [28, 38] width 20 height 5
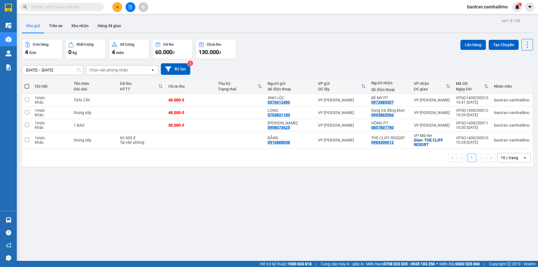
click at [119, 9] on button at bounding box center [117, 7] width 10 height 10
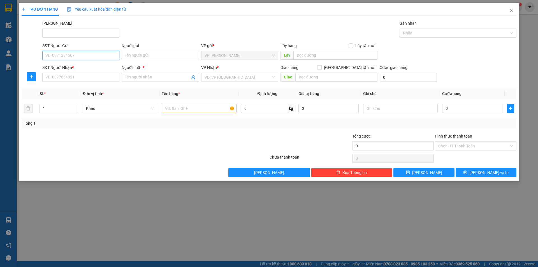
click at [80, 59] on input "SĐT Người Gửi" at bounding box center [80, 55] width 77 height 9
type input "0979764185"
click at [86, 65] on div "0979764185 - [PERSON_NAME]" at bounding box center [81, 67] width 70 height 6
type input "HƯƠNG"
type input "0935815404"
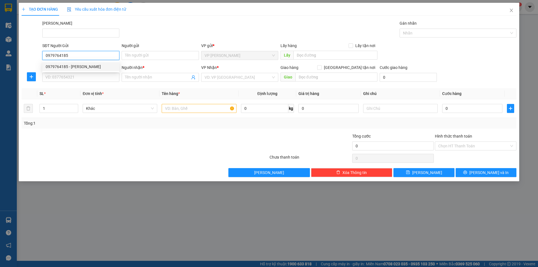
type input "TƯỜNG"
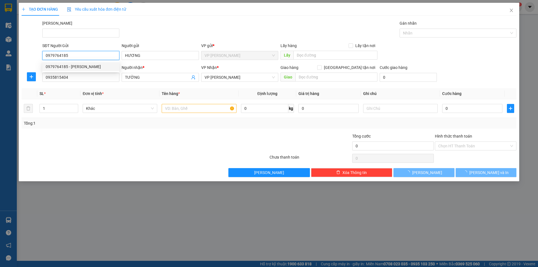
type input "60.000"
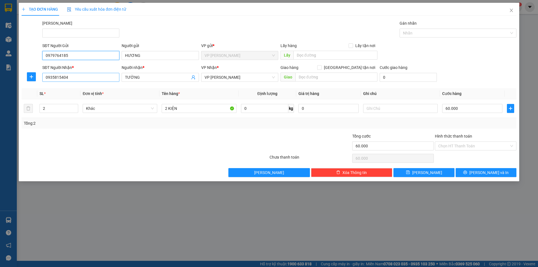
type input "0979764185"
click at [81, 80] on input "0935815404" at bounding box center [80, 77] width 77 height 9
type input "0935815404"
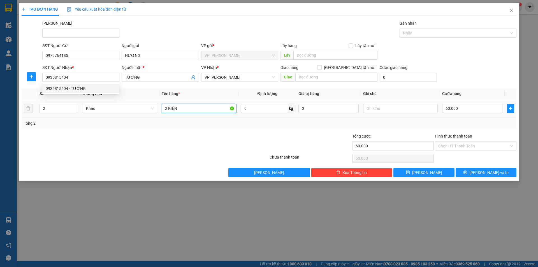
click at [182, 108] on input "2 KIỆN" at bounding box center [199, 108] width 75 height 9
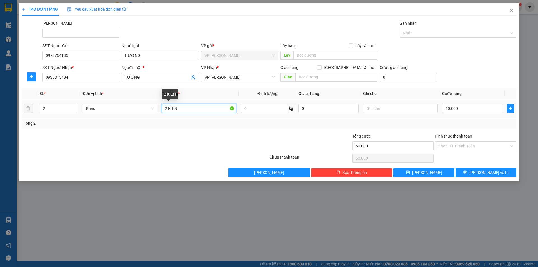
click at [182, 108] on input "2 KIỆN" at bounding box center [199, 108] width 75 height 9
type input "1 kiện đen"
click at [58, 111] on input "2" at bounding box center [59, 108] width 38 height 8
type input "1"
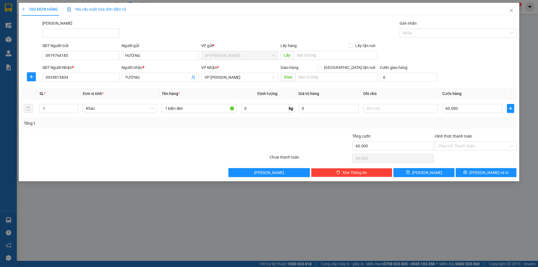
click at [277, 138] on div at bounding box center [310, 143] width 83 height 20
click at [447, 106] on input "60.000" at bounding box center [472, 108] width 60 height 9
type input "3"
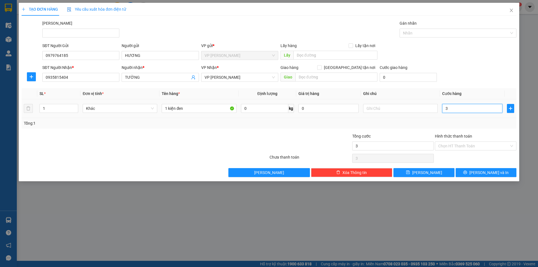
type input "30"
type input "300"
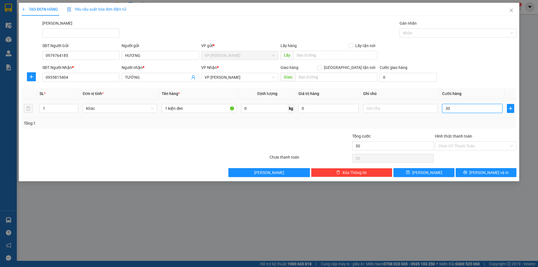
type input "300"
type input "3.000"
type input "30.000"
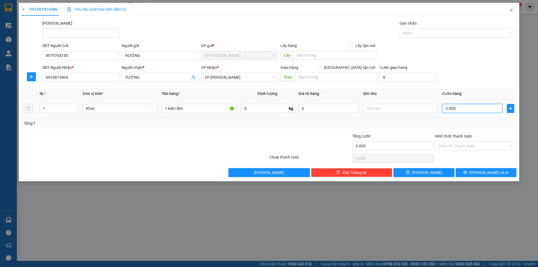
type input "30.000"
click at [250, 67] on div "VP Nhận *" at bounding box center [239, 67] width 77 height 6
click at [357, 68] on span "[GEOGRAPHIC_DATA] tận nơi" at bounding box center [350, 67] width 56 height 6
click at [321, 68] on input "[GEOGRAPHIC_DATA] tận nơi" at bounding box center [319, 67] width 4 height 4
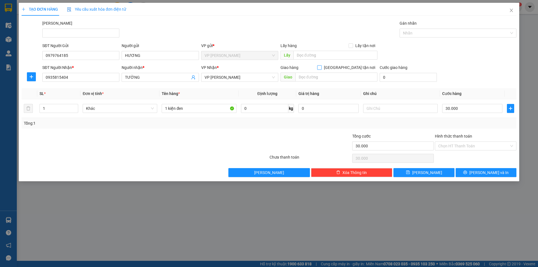
checkbox input "true"
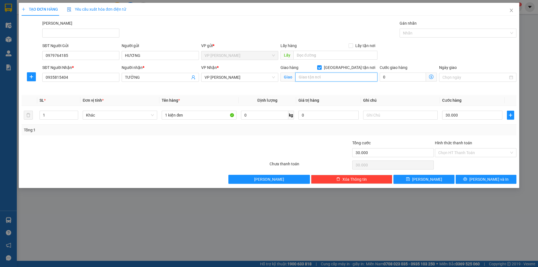
click at [330, 78] on input "text" at bounding box center [336, 77] width 82 height 9
type input "125 [PERSON_NAME]"
click at [395, 77] on input "0" at bounding box center [403, 77] width 46 height 9
type input "30.002"
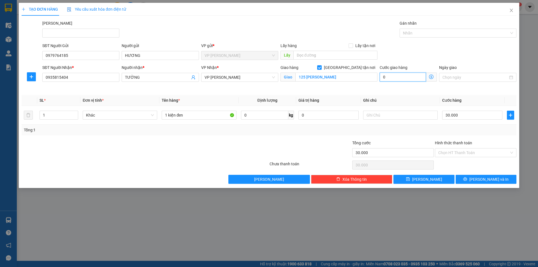
type input "30.002"
type input "2"
type input "30.020"
type input "20"
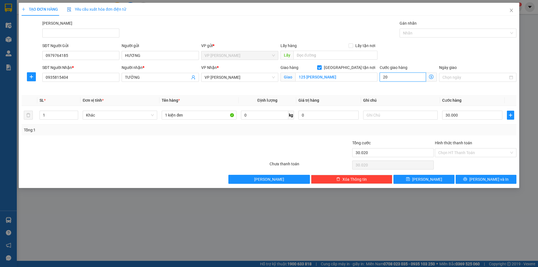
type input "30.200"
type input "200"
type input "32.000"
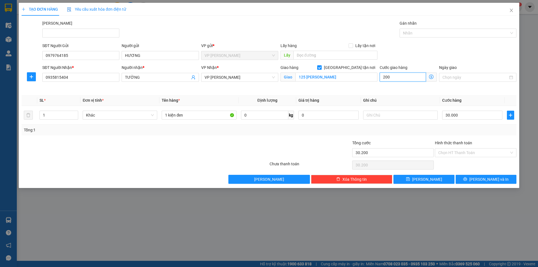
type input "2.000"
type input "50.000"
type input "20.000"
click at [427, 54] on div "SĐT Người Gửi 0979764185 Người gửi HƯƠNG VP gửi * VP [PERSON_NAME] Lão Lấy hàng…" at bounding box center [279, 53] width 476 height 20
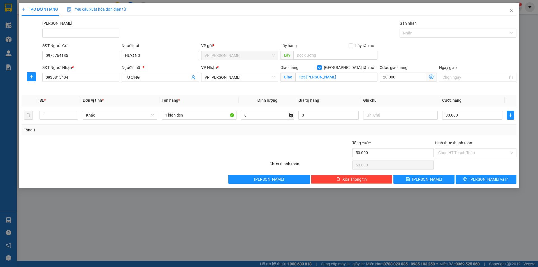
click at [405, 90] on div "Cước giao hàng 20.000" at bounding box center [407, 77] width 59 height 26
click at [382, 118] on input "text" at bounding box center [400, 115] width 75 height 9
type input "CCCD : 054098008189 [PERSON_NAME]"
click at [494, 180] on span "[PERSON_NAME] và In" at bounding box center [488, 179] width 39 height 6
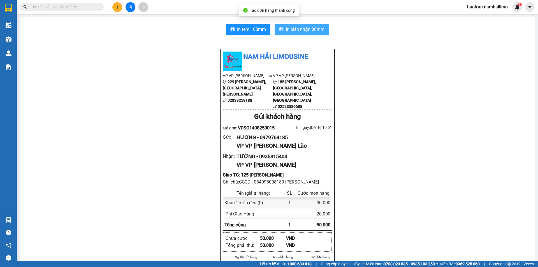
click at [310, 28] on span "In biên nhận 80mm" at bounding box center [305, 29] width 39 height 7
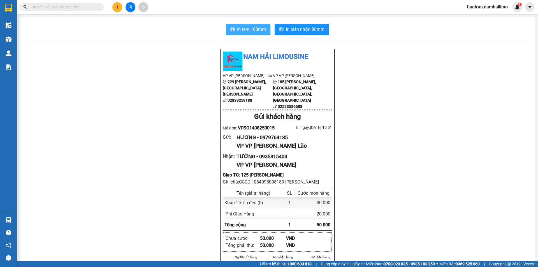
click at [248, 33] on button "In tem 100mm" at bounding box center [248, 29] width 45 height 11
drag, startPoint x: 243, startPoint y: 35, endPoint x: 241, endPoint y: 31, distance: 4.7
click at [241, 31] on span "In tem 100mm" at bounding box center [251, 29] width 29 height 7
drag, startPoint x: 252, startPoint y: 28, endPoint x: 300, endPoint y: 35, distance: 48.1
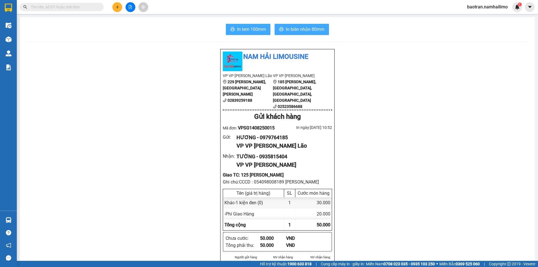
click at [253, 25] on button "In tem 100mm" at bounding box center [248, 29] width 45 height 11
click at [288, 28] on span "In biên nhận 80mm" at bounding box center [305, 29] width 39 height 7
click at [242, 24] on button "In tem 100mm" at bounding box center [248, 29] width 45 height 11
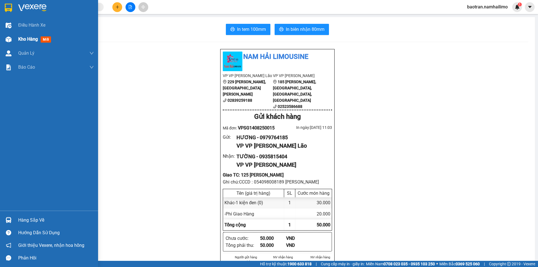
click at [17, 39] on div "Kho hàng mới" at bounding box center [49, 39] width 98 height 14
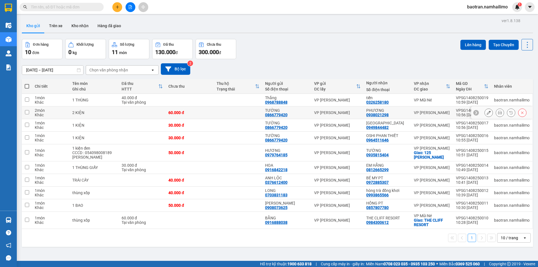
click at [27, 110] on input "checkbox" at bounding box center [27, 112] width 4 height 4
checkbox input "true"
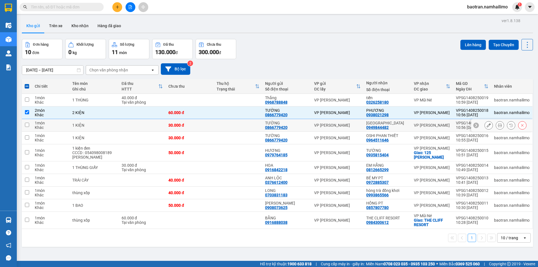
click at [30, 119] on td at bounding box center [27, 125] width 10 height 13
checkbox input "true"
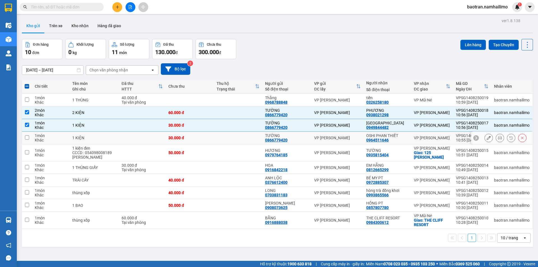
click at [32, 132] on td at bounding box center [27, 138] width 10 height 13
checkbox input "true"
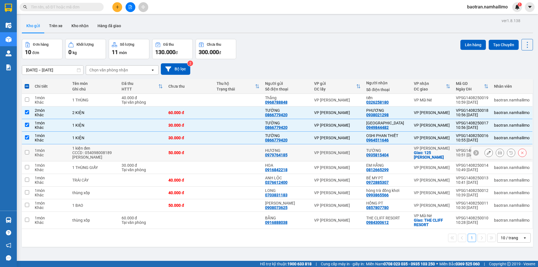
click at [26, 150] on input "checkbox" at bounding box center [27, 152] width 4 height 4
checkbox input "true"
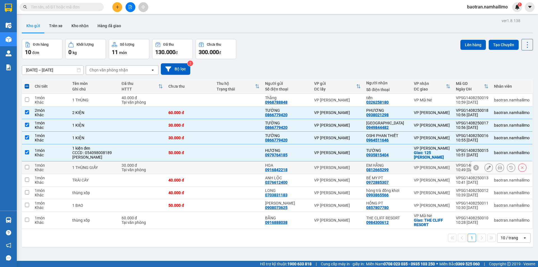
click at [32, 161] on td "1 món Khác" at bounding box center [51, 167] width 38 height 13
checkbox input "true"
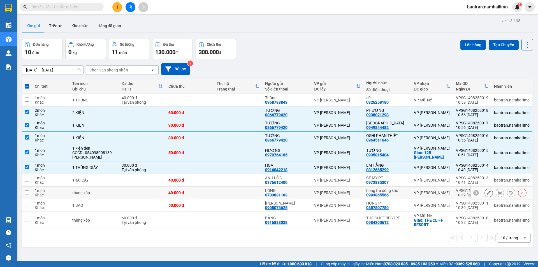
drag, startPoint x: 46, startPoint y: 163, endPoint x: 41, endPoint y: 154, distance: 9.8
click at [42, 156] on tbody "1 món Khác 1 THÙNG 40.000 đ Tại văn phòng Thắng 0968788848 VP [PERSON_NAME] Lão…" at bounding box center [277, 161] width 511 height 135
click at [40, 180] on div "Khác" at bounding box center [51, 182] width 32 height 4
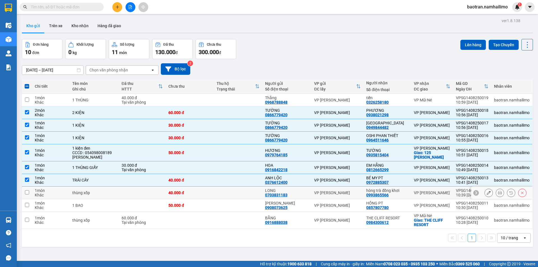
click at [36, 193] on div "Khác" at bounding box center [51, 195] width 32 height 4
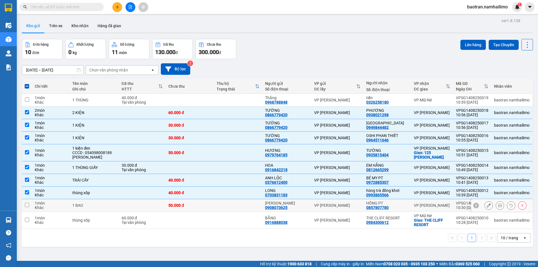
click at [46, 205] on div "Khác" at bounding box center [51, 207] width 32 height 4
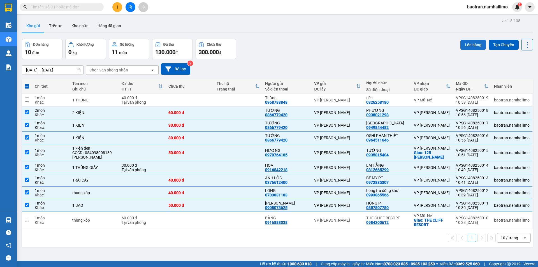
click at [466, 40] on button "Lên hàng" at bounding box center [472, 45] width 25 height 10
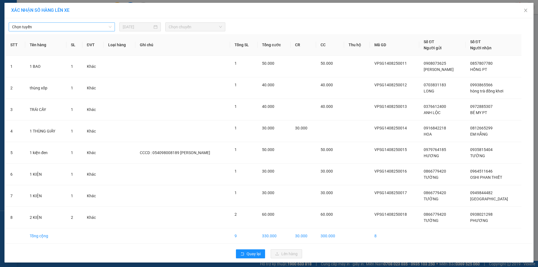
click at [94, 29] on span "Chọn tuyến" at bounding box center [61, 27] width 99 height 8
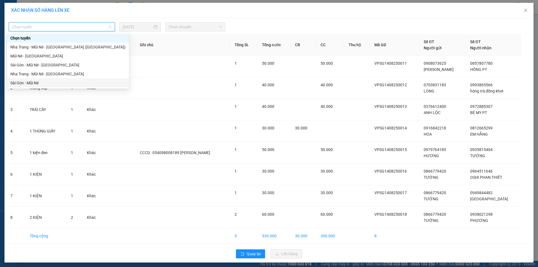
click at [85, 83] on div "Sài Gòn - Mũi Né" at bounding box center [67, 83] width 115 height 6
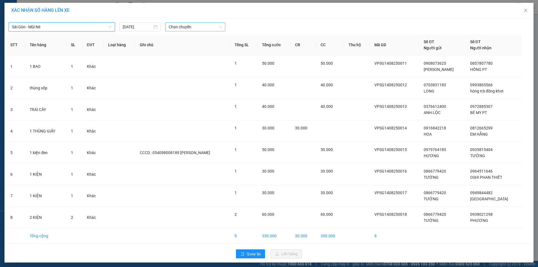
click at [212, 23] on span "Chọn chuyến" at bounding box center [195, 27] width 53 height 8
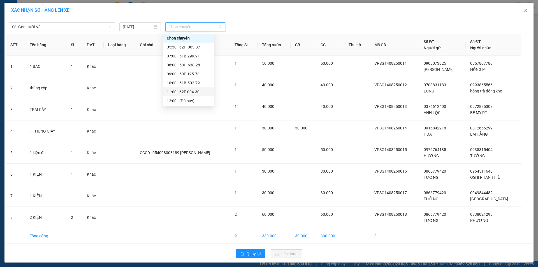
click at [197, 93] on div "11:00 - 62E-004.30" at bounding box center [189, 92] width 44 height 6
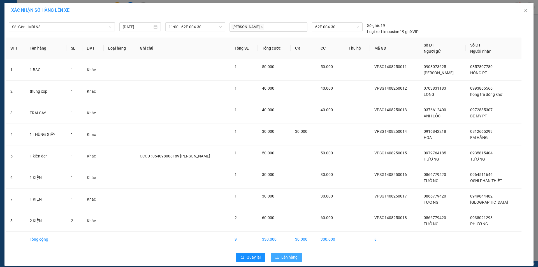
click at [281, 254] on span "Lên hàng" at bounding box center [289, 257] width 16 height 6
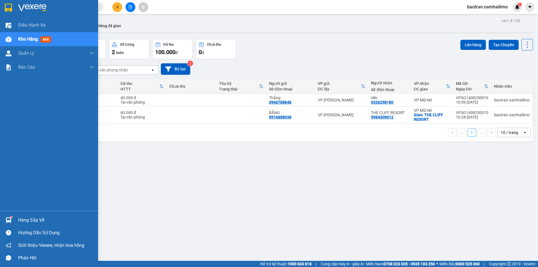
click at [39, 220] on div "Hàng sắp về" at bounding box center [56, 220] width 76 height 8
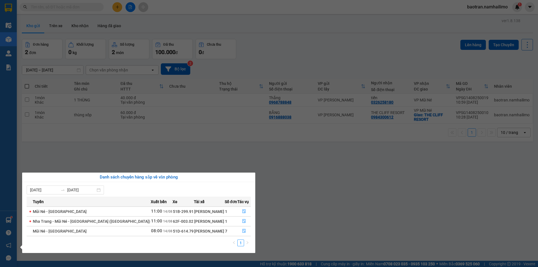
click at [61, 159] on section "Kết quả tìm kiếm ( 0 ) Bộ lọc No Data baotran.namhailimo 1 Điều hành xe Kho hàn…" at bounding box center [269, 133] width 538 height 267
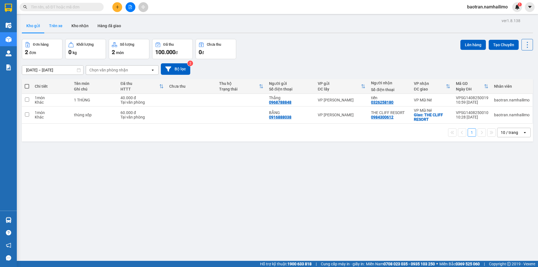
click at [54, 29] on button "Trên xe" at bounding box center [56, 25] width 22 height 13
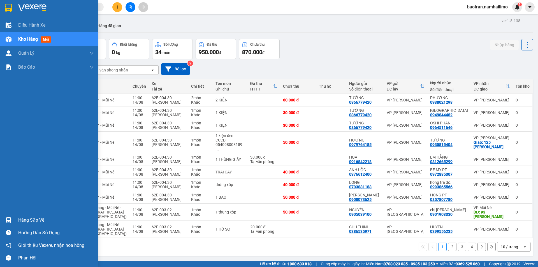
click at [36, 39] on span "Kho hàng" at bounding box center [28, 38] width 20 height 5
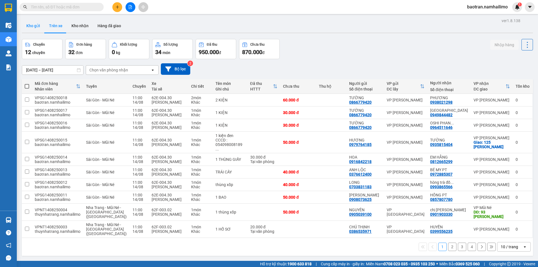
click at [28, 24] on button "Kho gửi" at bounding box center [33, 25] width 23 height 13
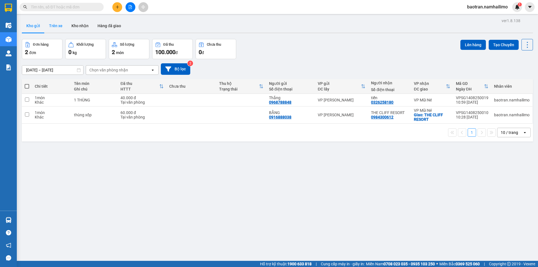
click at [57, 29] on button "Trên xe" at bounding box center [56, 25] width 22 height 13
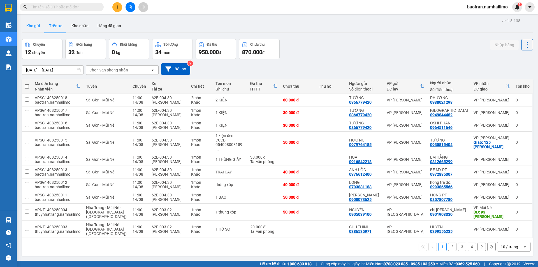
click at [34, 27] on button "Kho gửi" at bounding box center [33, 25] width 23 height 13
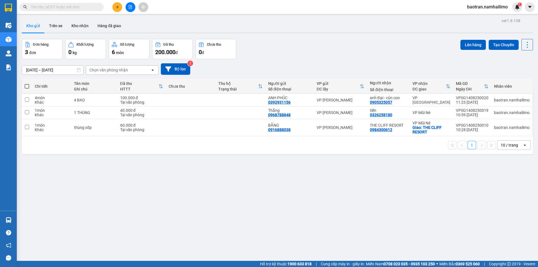
click at [328, 27] on div "Kho gửi Trên xe Kho nhận Hàng đã giao" at bounding box center [277, 26] width 511 height 15
click at [120, 6] on button at bounding box center [117, 7] width 10 height 10
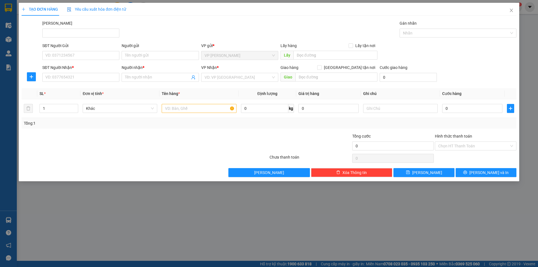
click at [95, 51] on div "SĐT Người Gửi" at bounding box center [80, 47] width 77 height 8
click at [103, 55] on input "SĐT Người Gửi" at bounding box center [80, 55] width 77 height 9
type input "0972565393"
click at [63, 83] on div "SĐT Người Nhận * VD: 0377654321" at bounding box center [80, 74] width 77 height 20
click at [72, 80] on input "SĐT Người Nhận *" at bounding box center [80, 77] width 77 height 9
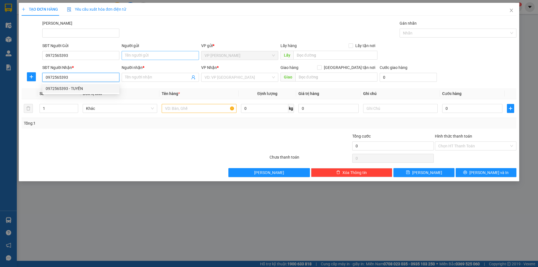
type input "0972565393"
click at [173, 53] on input "Người gửi" at bounding box center [160, 55] width 77 height 9
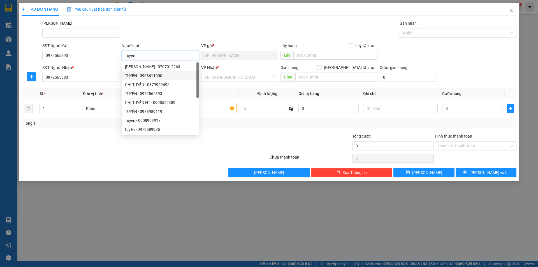
type input "Tuyền"
click at [117, 84] on div "Transit Pickup Surcharge Ids Transit Deliver Surcharge Ids Transit Deliver Surc…" at bounding box center [269, 98] width 495 height 157
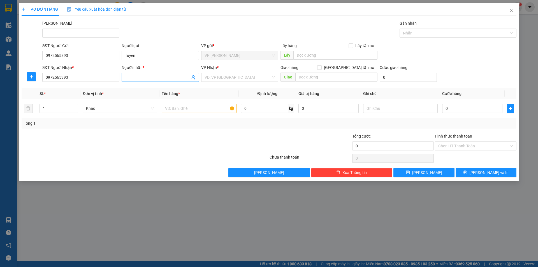
click at [152, 79] on input "Người nhận *" at bounding box center [157, 77] width 65 height 6
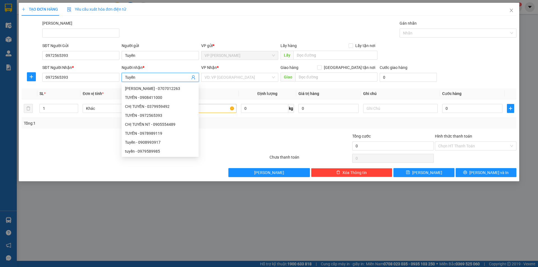
type input "Tuyền"
click at [235, 31] on div "[PERSON_NAME]" at bounding box center [279, 30] width 476 height 20
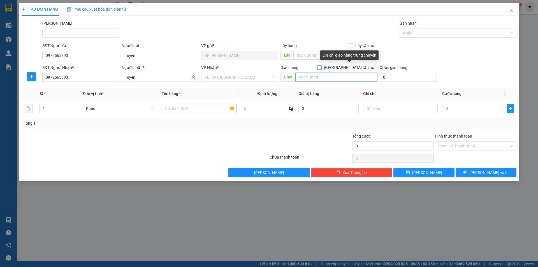
drag, startPoint x: 351, startPoint y: 67, endPoint x: 332, endPoint y: 75, distance: 20.6
click at [321, 67] on input "[GEOGRAPHIC_DATA] tận nơi" at bounding box center [319, 67] width 4 height 4
checkbox input "true"
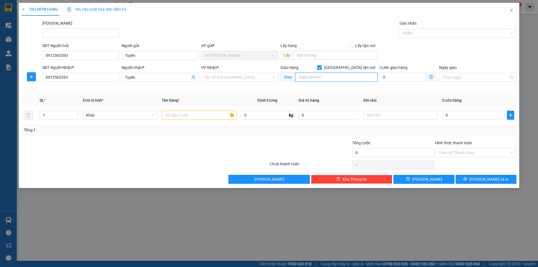
click at [331, 75] on input "text" at bounding box center [336, 77] width 82 height 9
type input "22 [PERSON_NAME]"
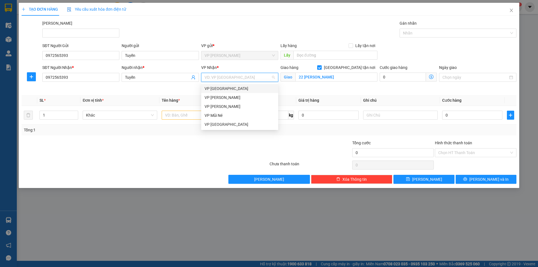
click at [233, 77] on input "search" at bounding box center [237, 77] width 66 height 8
click at [227, 106] on div "VP [PERSON_NAME]" at bounding box center [239, 106] width 70 height 6
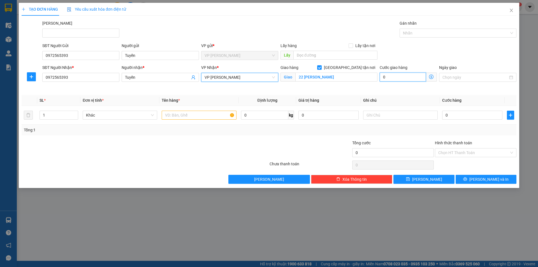
click at [404, 80] on input "0" at bounding box center [403, 77] width 46 height 9
type input "2"
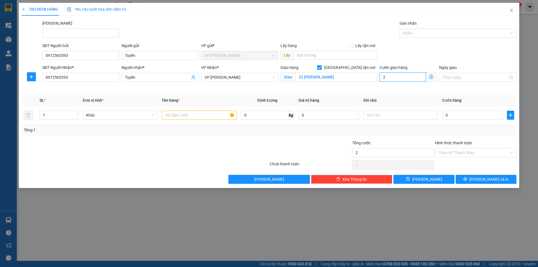
type input "20"
type input "200"
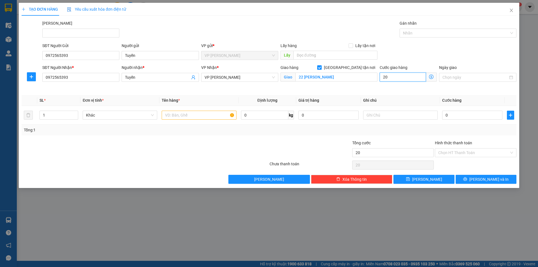
type input "200"
type input "2.000"
type input "20.000"
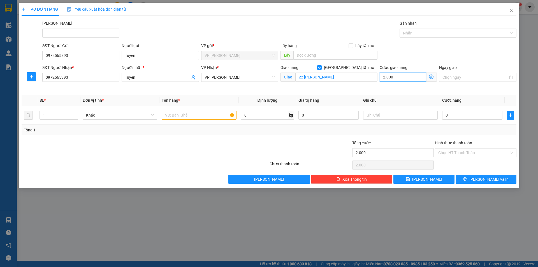
type input "20.000"
click at [464, 118] on input "0" at bounding box center [472, 115] width 60 height 9
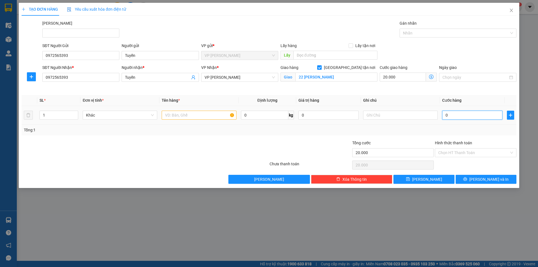
click at [464, 116] on input "0" at bounding box center [472, 115] width 60 height 9
type input "4"
type input "20.004"
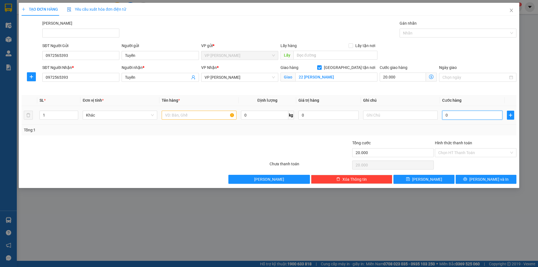
type input "20.004"
type input "40"
type input "20.040"
type input "400"
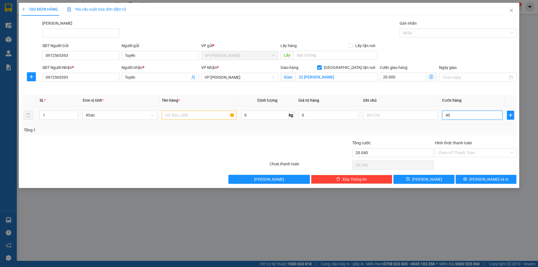
type input "20.400"
type input "4.000"
type input "24.000"
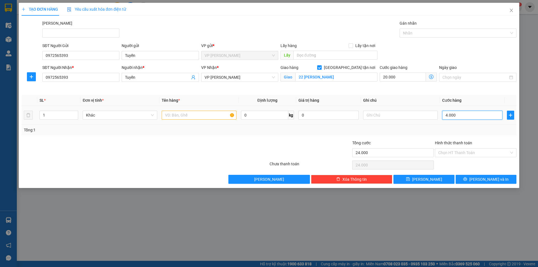
type input "40.000"
type input "60.000"
type input "40.000"
click at [173, 115] on input "text" at bounding box center [199, 115] width 75 height 9
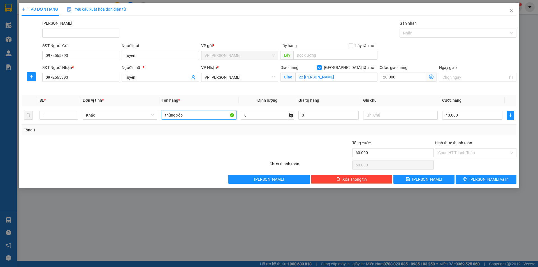
type input "thùng xốp"
click at [312, 139] on div "Transit Pickup Surcharge Ids Transit Deliver Surcharge Ids Transit Deliver Surc…" at bounding box center [269, 102] width 495 height 164
click at [490, 180] on span "[PERSON_NAME] và In" at bounding box center [488, 179] width 39 height 6
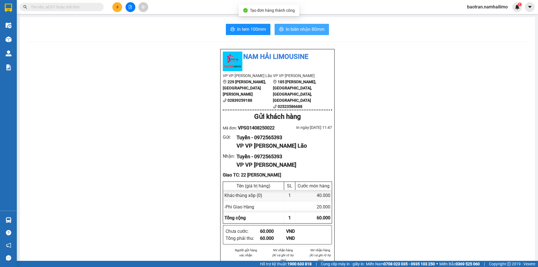
click at [297, 30] on span "In biên nhận 80mm" at bounding box center [305, 29] width 39 height 7
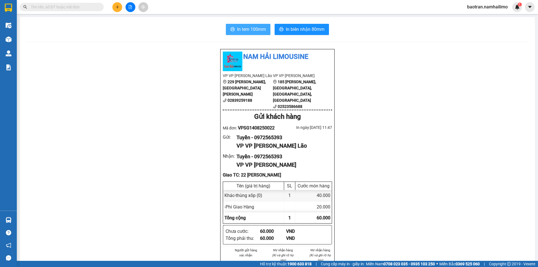
click at [259, 26] on span "In tem 100mm" at bounding box center [251, 29] width 29 height 7
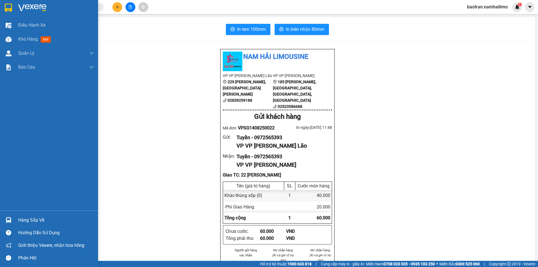
click at [34, 220] on div "Hàng sắp về" at bounding box center [56, 220] width 76 height 8
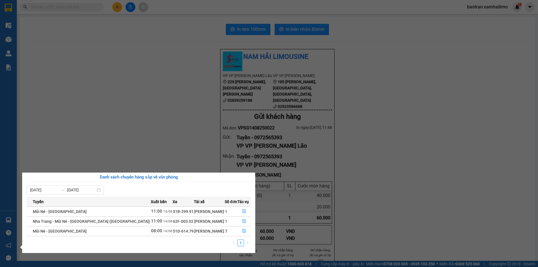
click at [134, 38] on section "Kết quả tìm kiếm ( 0 ) Bộ lọc No Data baotran.namhailimo 1 Điều hành xe Kho hàn…" at bounding box center [269, 133] width 538 height 267
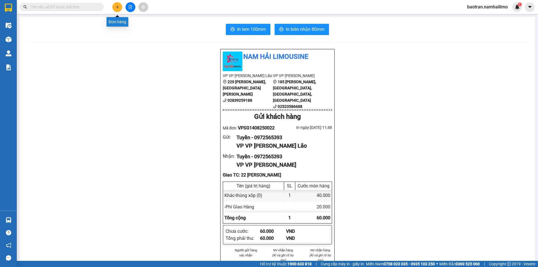
click at [117, 8] on icon "plus" at bounding box center [117, 6] width 0 height 3
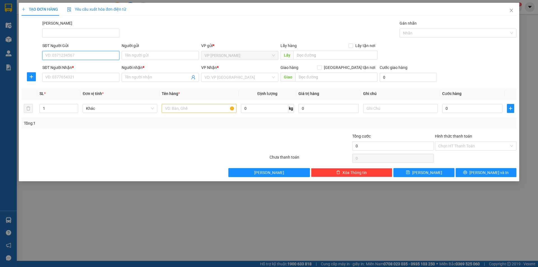
click at [81, 56] on input "SĐT Người Gửi" at bounding box center [80, 55] width 77 height 9
type input "0762585644"
click at [84, 67] on div "0762585644 - cty gourmet partner" at bounding box center [81, 67] width 70 height 6
type input "cty gourmet partner"
type input "0776743475"
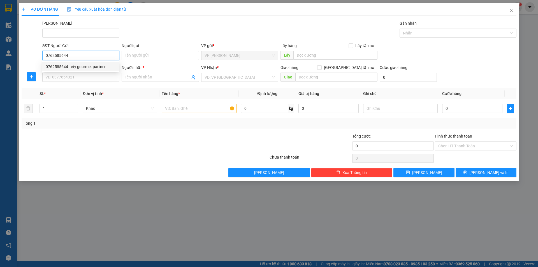
type input "Trang"
checkbox input "true"
type input "[GEOGRAPHIC_DATA]"
type input "20.000"
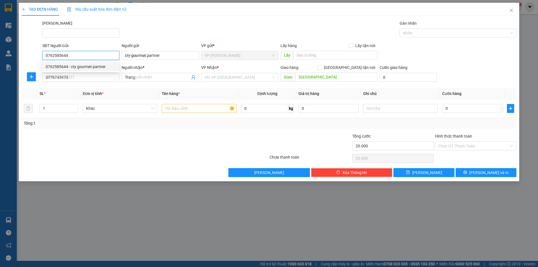
type input "50.000"
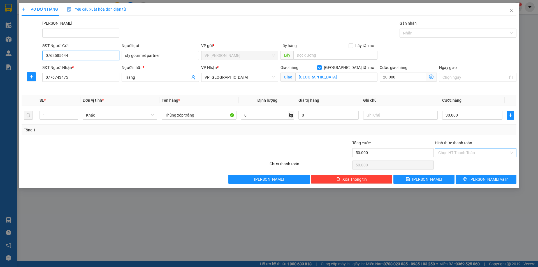
type input "0762585644"
click at [475, 155] on input "Hình thức thanh toán" at bounding box center [473, 152] width 71 height 8
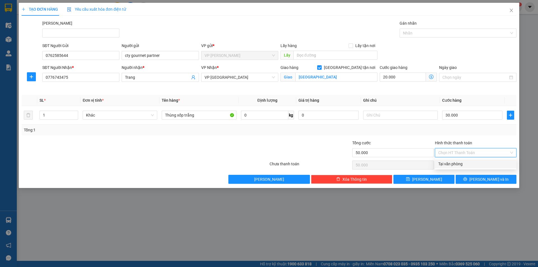
click at [475, 165] on div "Tại văn phòng" at bounding box center [475, 164] width 75 height 6
type input "0"
click at [396, 135] on div "Tổng: 1" at bounding box center [269, 130] width 495 height 11
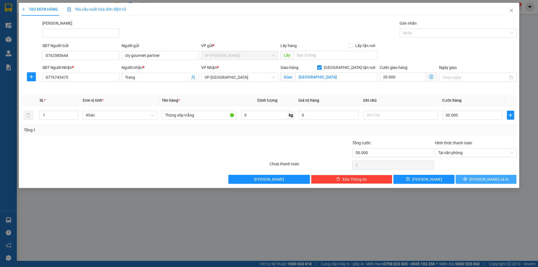
click at [483, 178] on span "[PERSON_NAME] và In" at bounding box center [488, 179] width 39 height 6
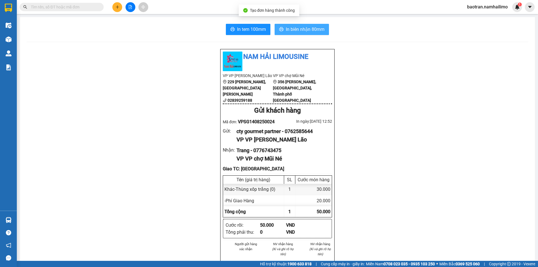
click at [283, 30] on button "In biên nhận 80mm" at bounding box center [302, 29] width 54 height 11
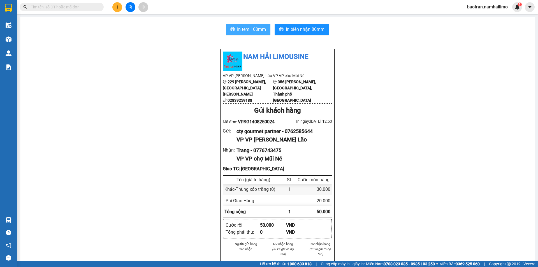
click at [234, 27] on button "In tem 100mm" at bounding box center [248, 29] width 45 height 11
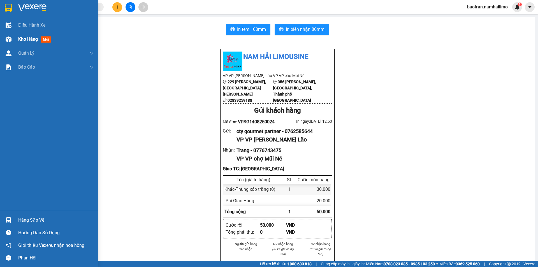
click at [33, 40] on span "Kho hàng" at bounding box center [28, 38] width 20 height 5
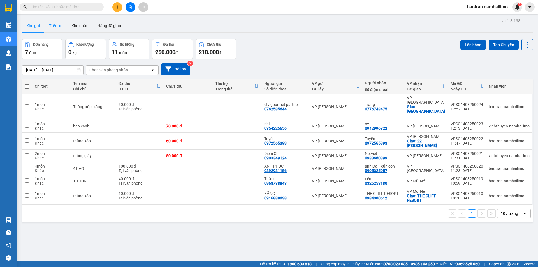
click at [56, 23] on button "Trên xe" at bounding box center [56, 25] width 22 height 13
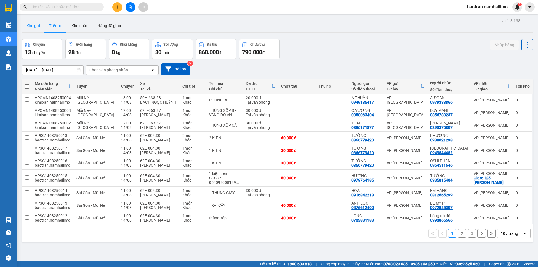
click at [32, 29] on button "Kho gửi" at bounding box center [33, 25] width 23 height 13
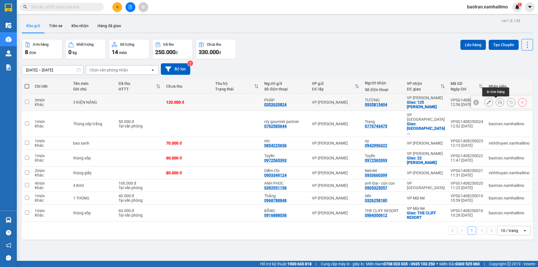
click at [498, 102] on icon at bounding box center [500, 102] width 4 height 4
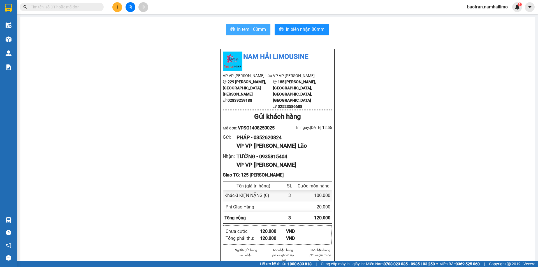
click at [254, 27] on span "In tem 100mm" at bounding box center [251, 29] width 29 height 7
